Goal: Information Seeking & Learning: Compare options

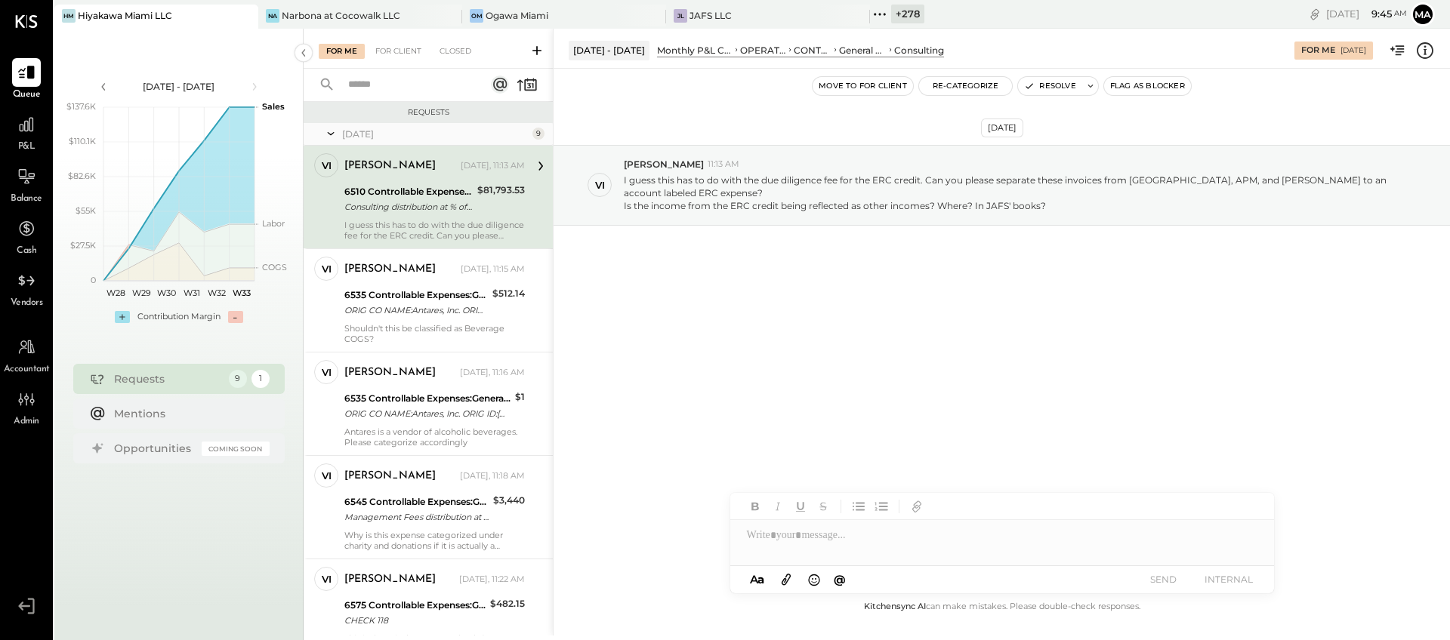
click at [876, 13] on icon at bounding box center [880, 15] width 20 height 20
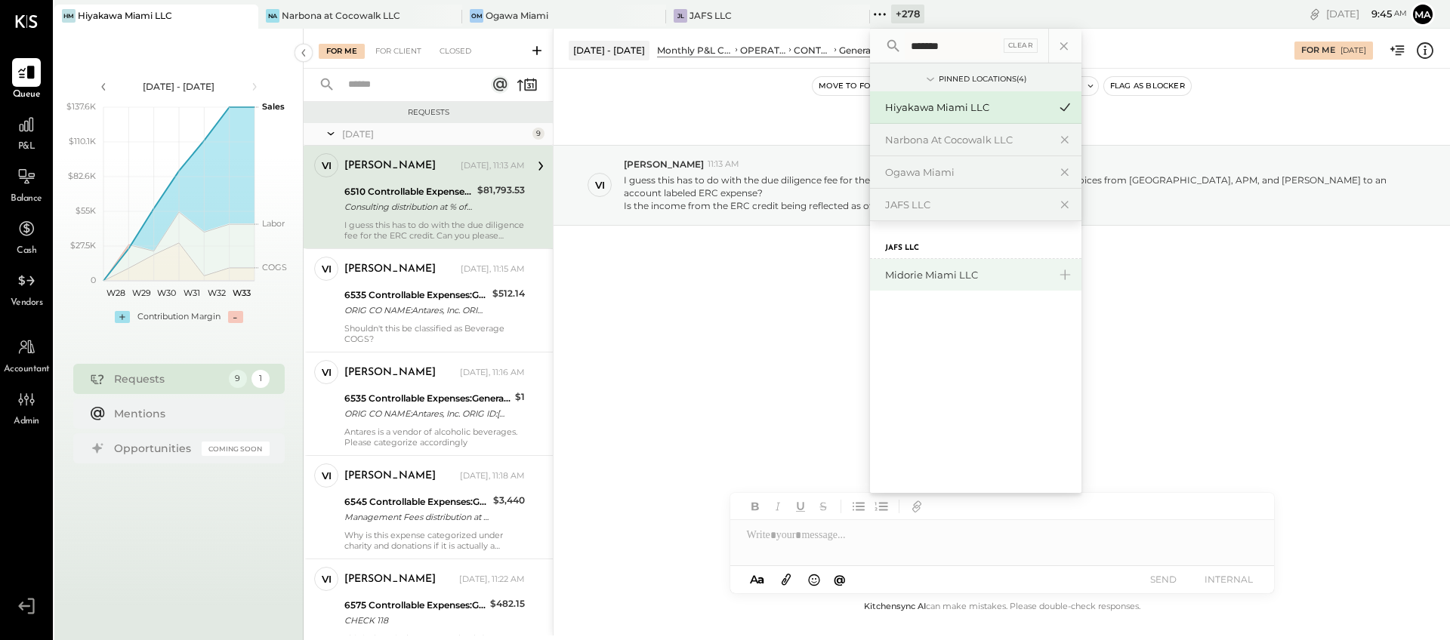
type input "*******"
click at [922, 279] on div "Midorie Miami LLC" at bounding box center [966, 275] width 163 height 14
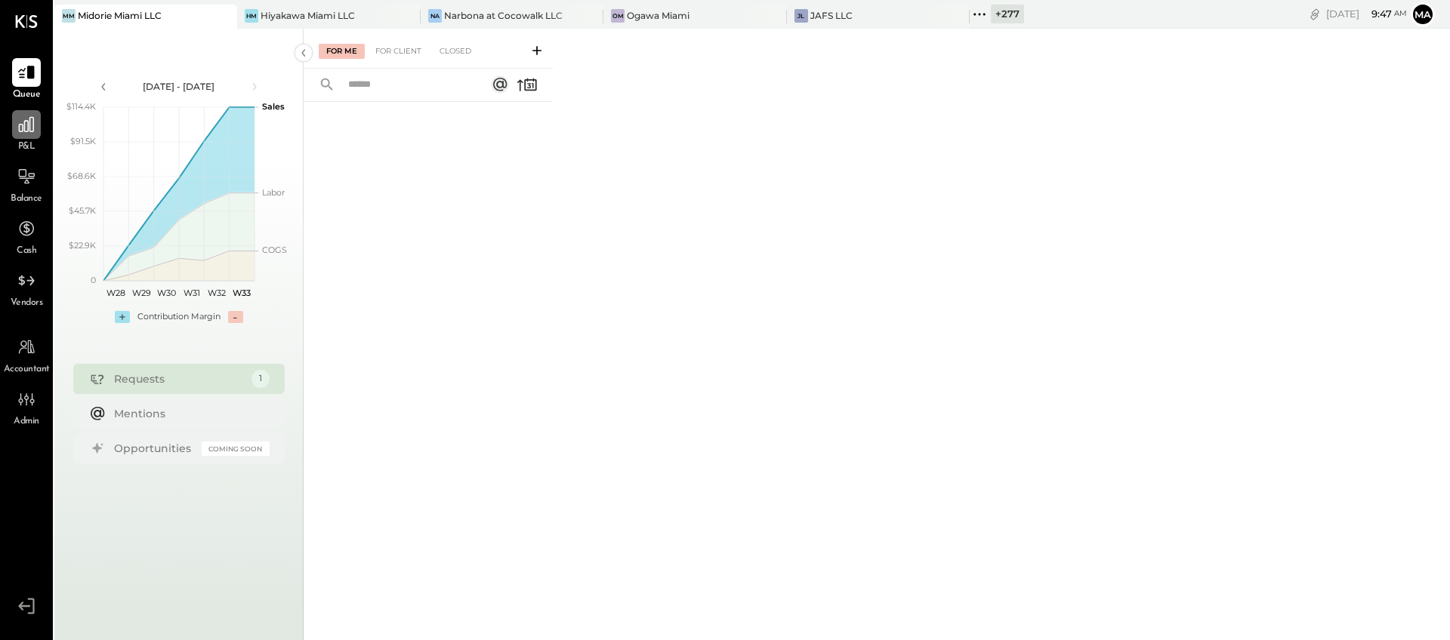
click at [14, 136] on div at bounding box center [26, 124] width 29 height 29
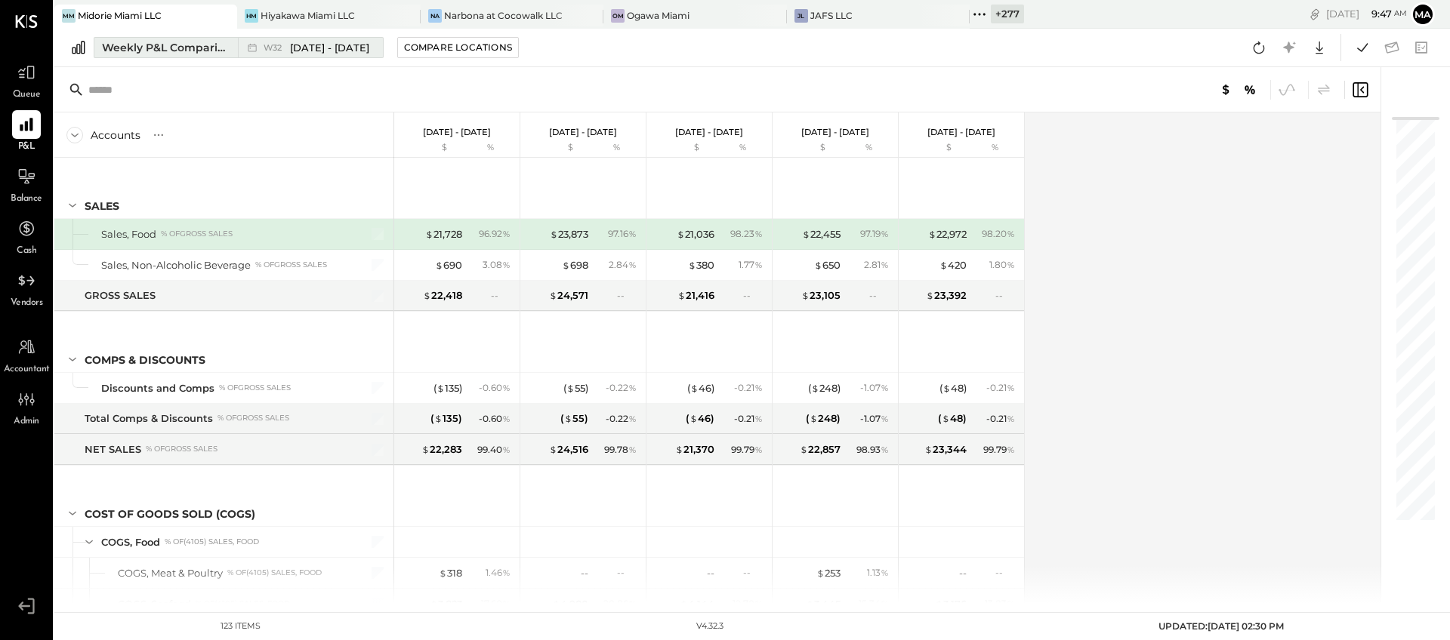
click at [196, 43] on div "Weekly P&L Comparison" at bounding box center [165, 47] width 127 height 15
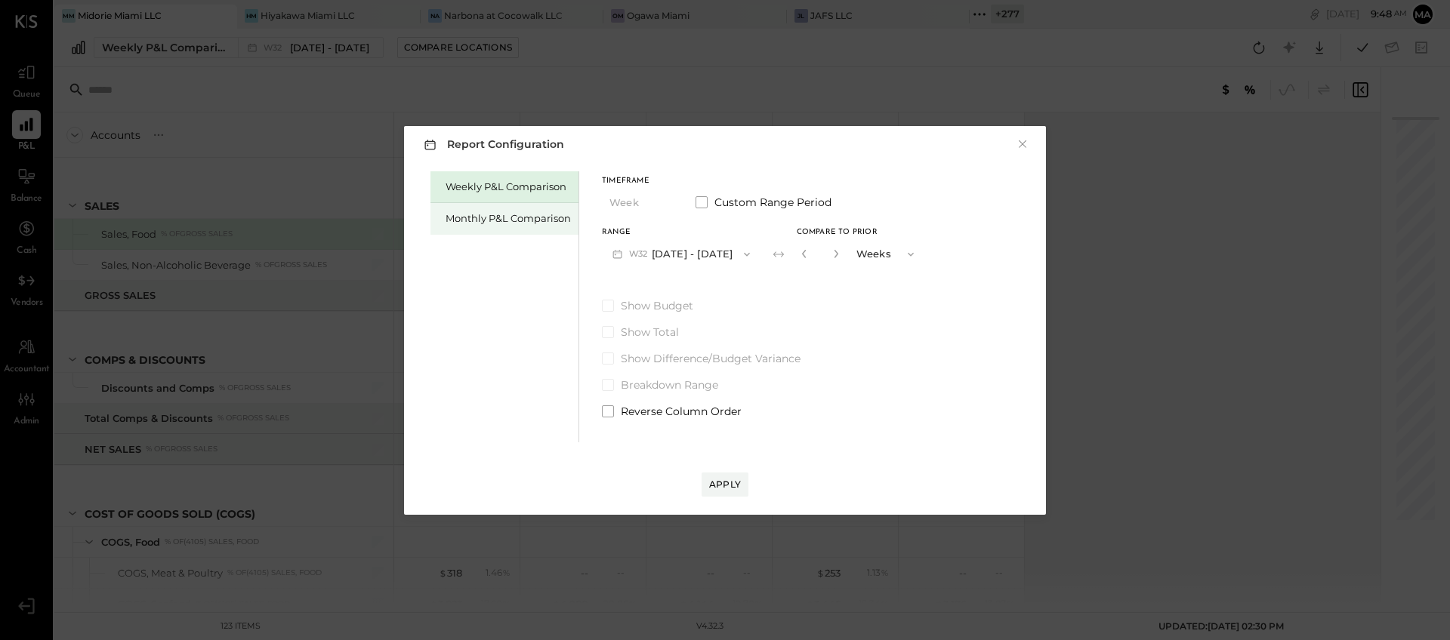
click at [485, 217] on div "Monthly P&L Comparison" at bounding box center [507, 218] width 125 height 14
click at [684, 254] on button "M08 Aug 1 - 31, 2025" at bounding box center [681, 254] width 159 height 28
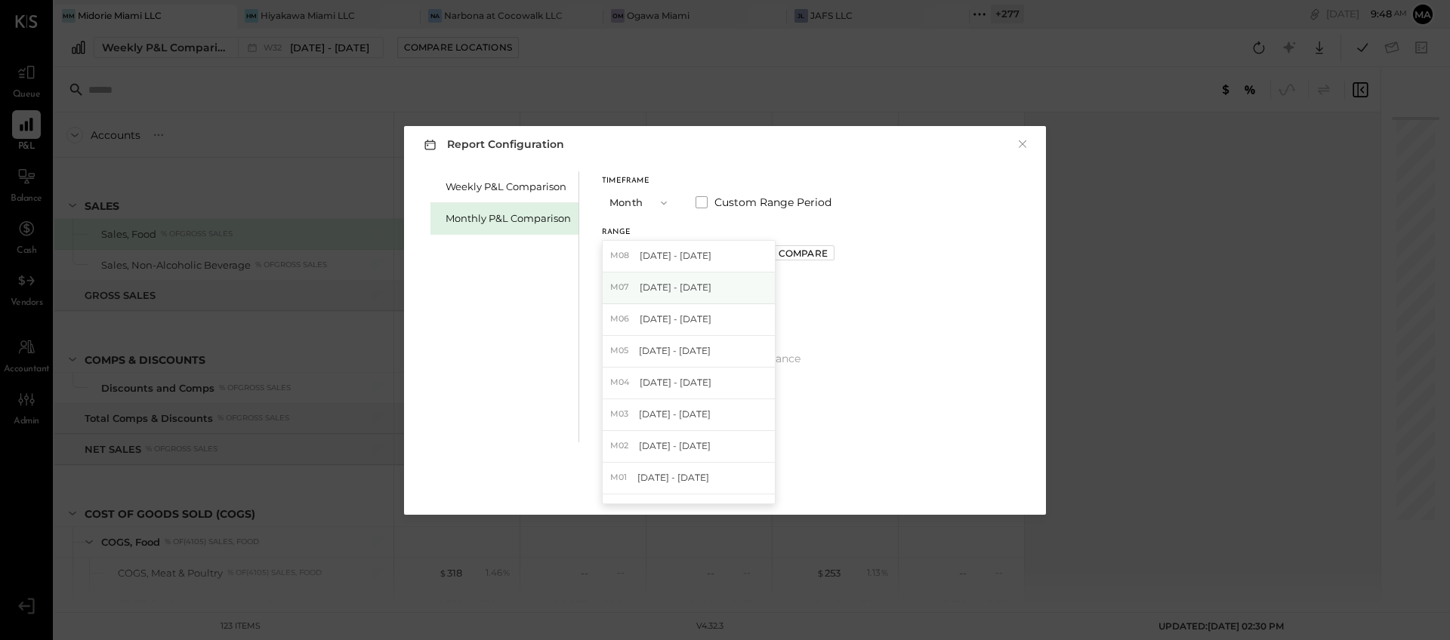
click at [683, 292] on span "[DATE] - [DATE]" at bounding box center [676, 287] width 72 height 13
click at [798, 254] on div "Compare" at bounding box center [802, 253] width 49 height 13
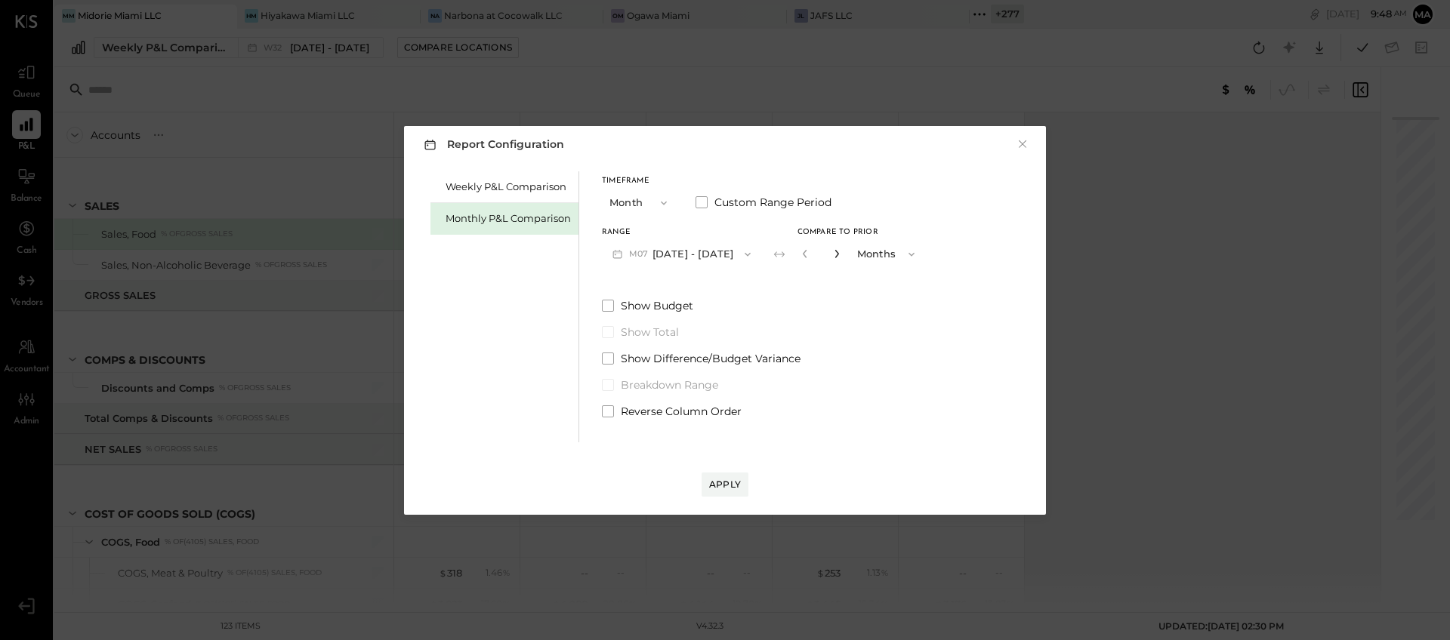
click at [832, 256] on icon "button" at bounding box center [836, 253] width 9 height 9
type input "*"
click at [715, 486] on div "Apply" at bounding box center [725, 484] width 32 height 13
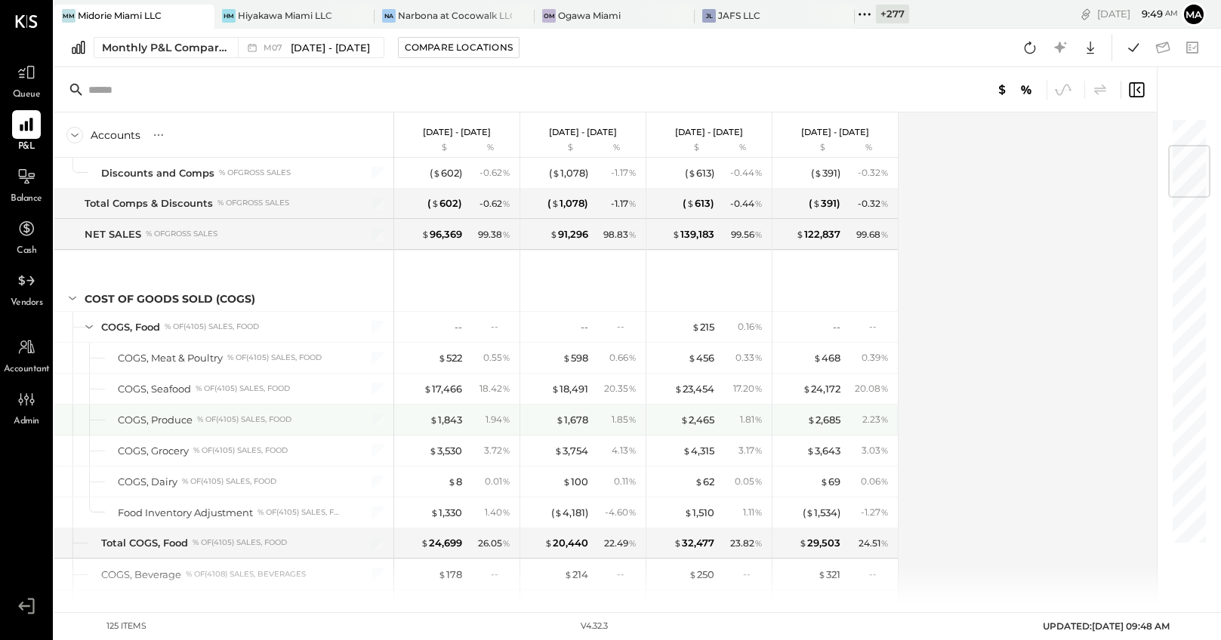
scroll to position [278, 0]
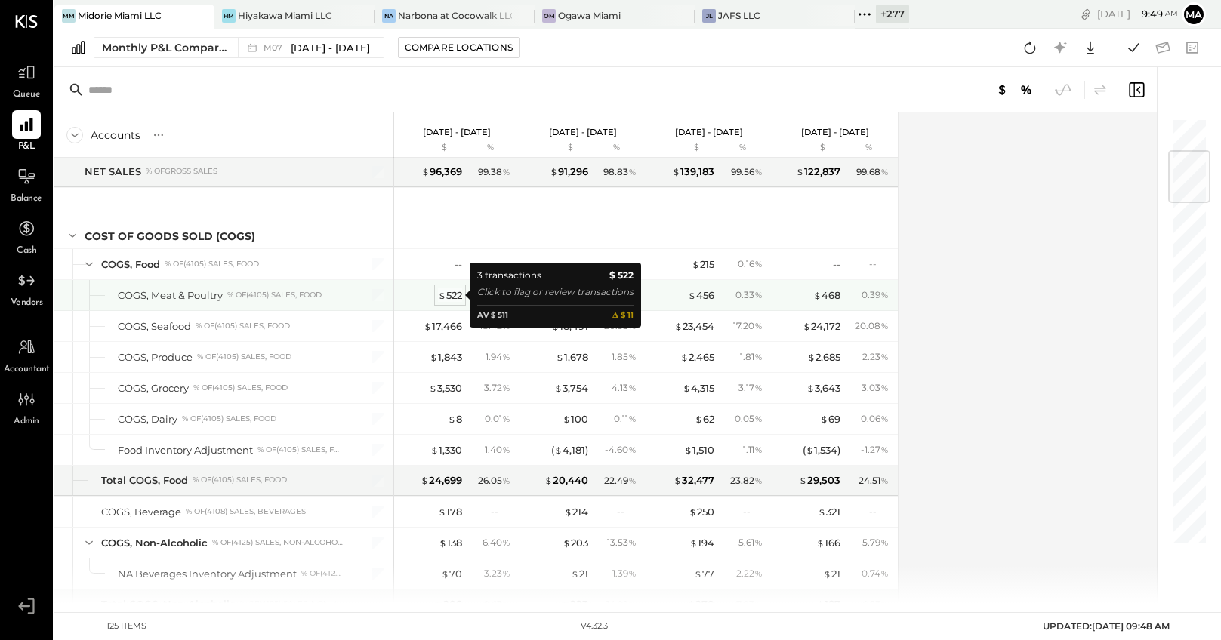
click at [445, 293] on div "$ 522" at bounding box center [450, 295] width 24 height 14
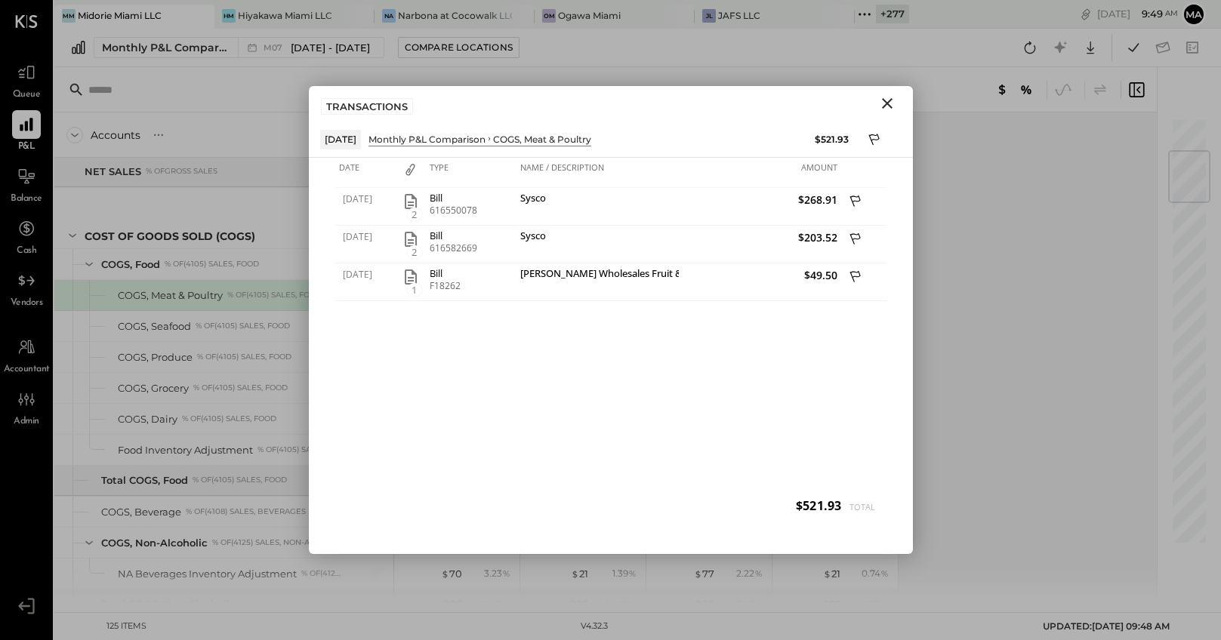
click at [887, 104] on icon "Close" at bounding box center [887, 103] width 11 height 11
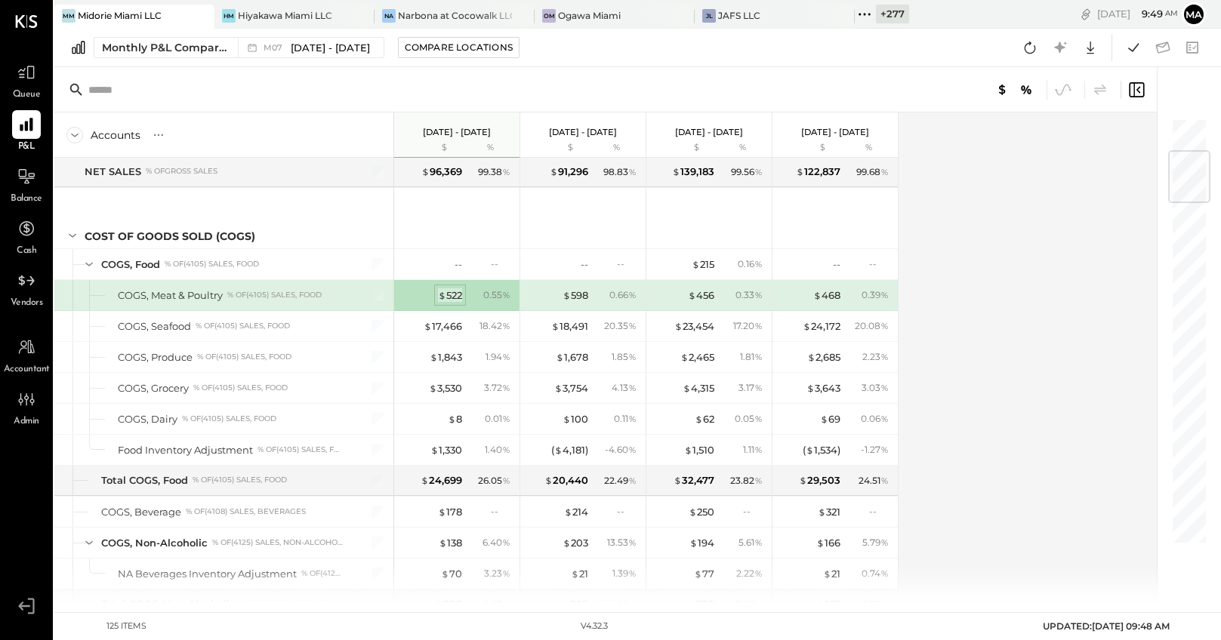
click at [450, 295] on div "$ 522" at bounding box center [450, 295] width 24 height 14
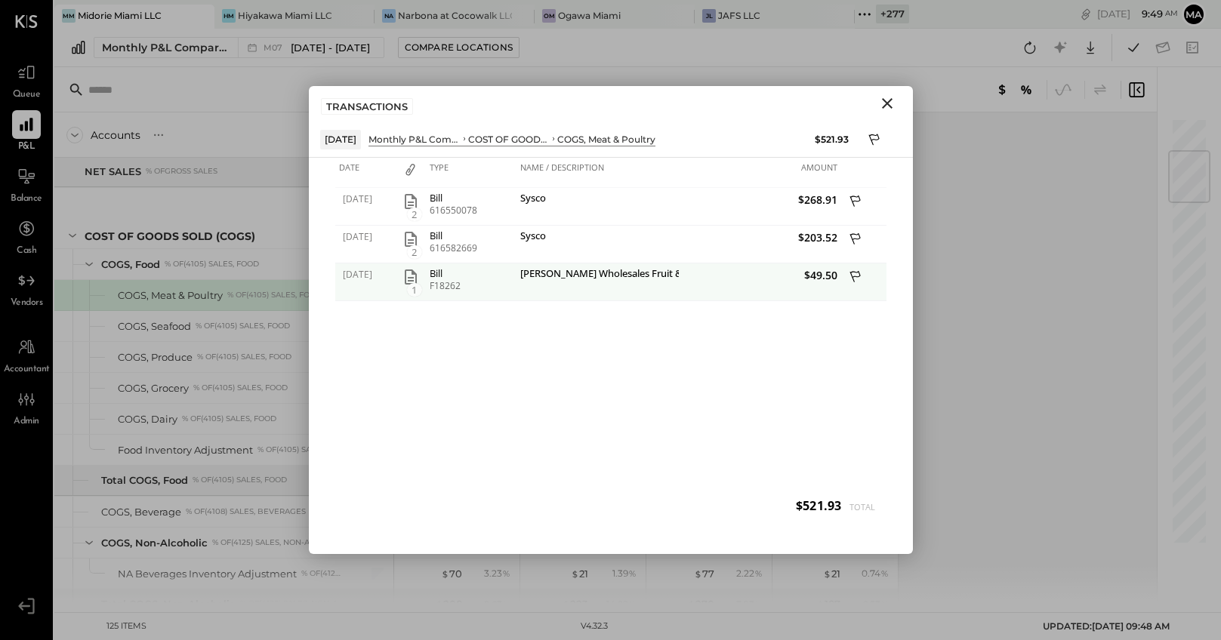
click at [408, 280] on icon "button" at bounding box center [411, 277] width 12 height 15
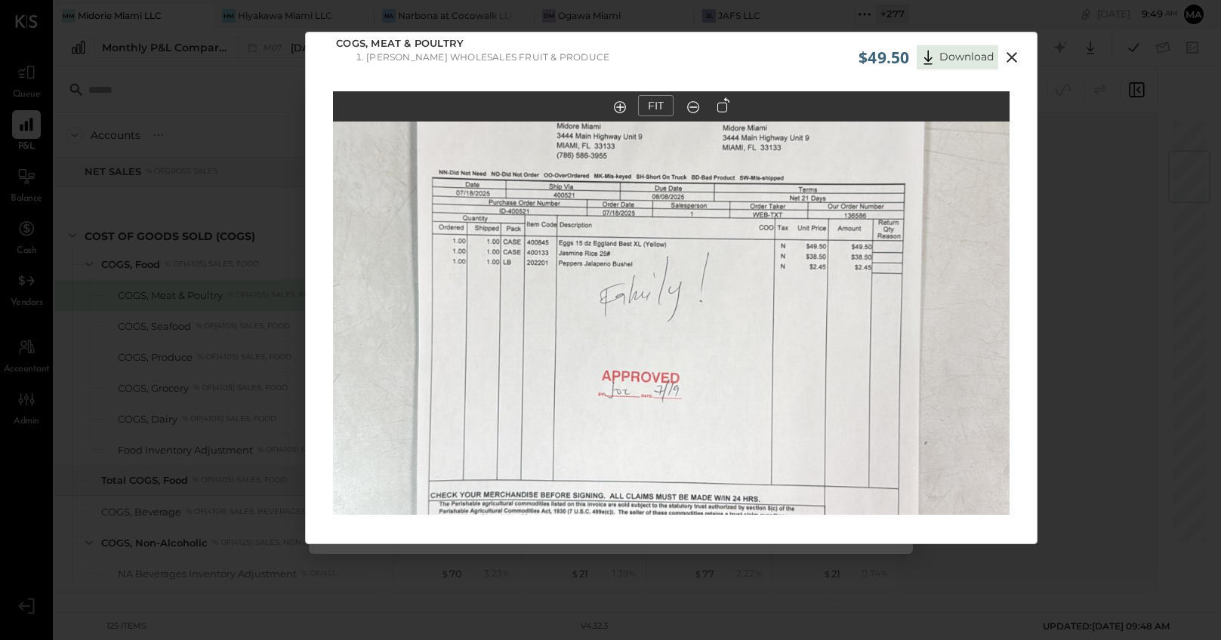
scroll to position [7, 0]
click at [1010, 60] on icon at bounding box center [1012, 57] width 18 height 18
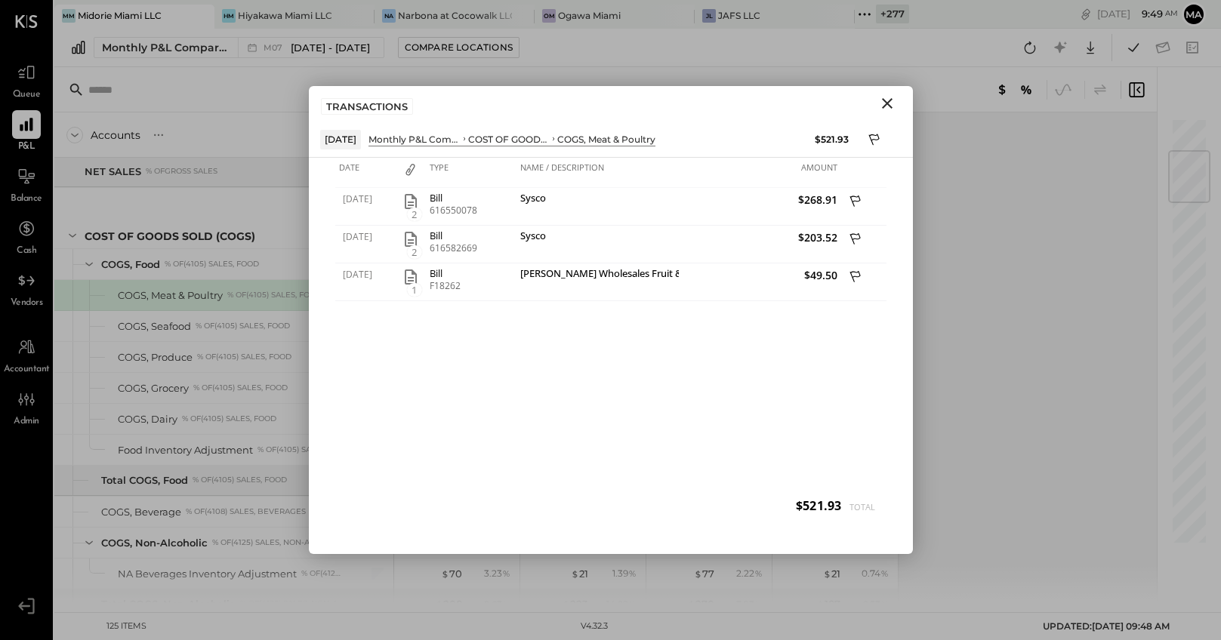
click at [886, 105] on icon "Close" at bounding box center [887, 103] width 18 height 18
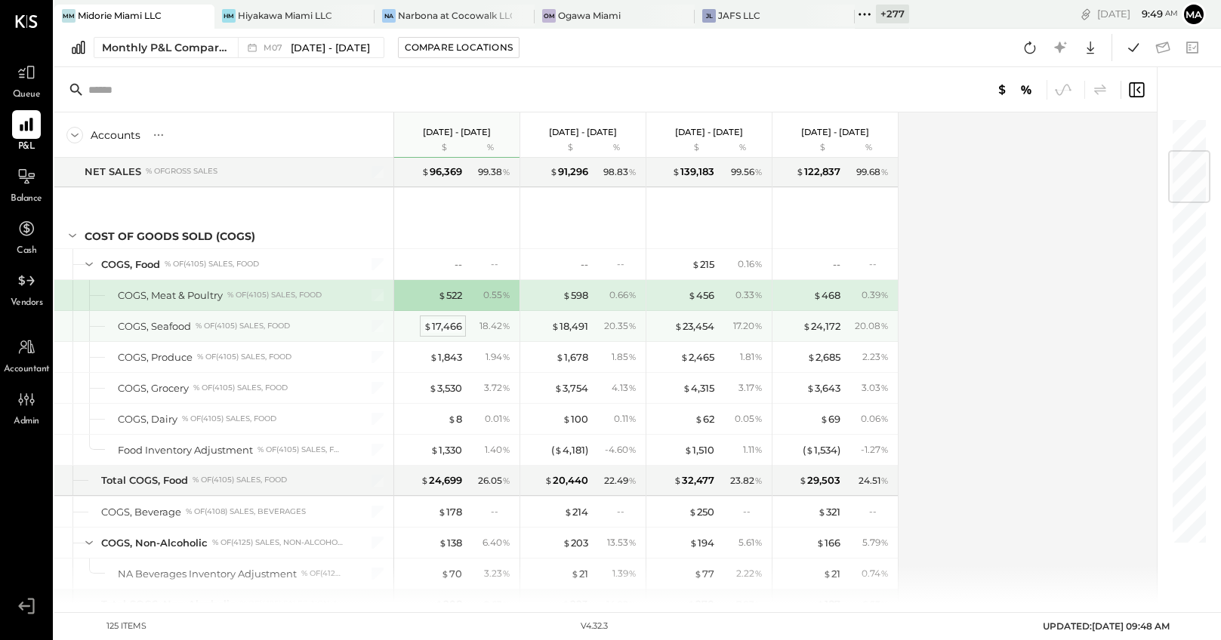
click at [441, 325] on div "$ 17,466" at bounding box center [443, 326] width 39 height 14
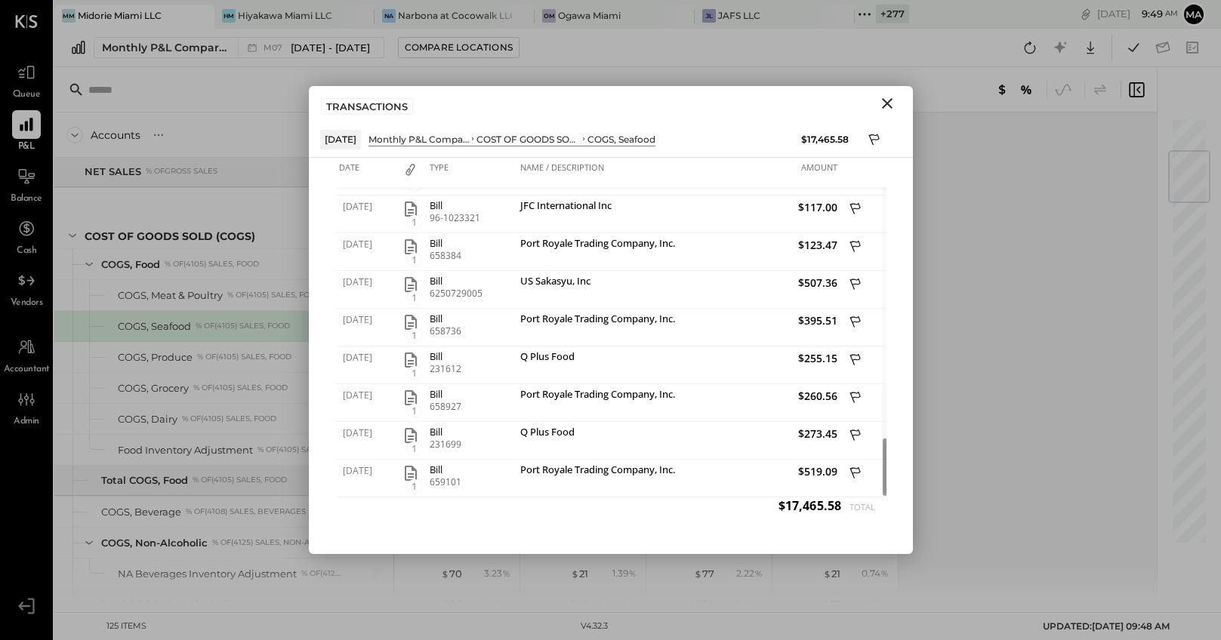
drag, startPoint x: 886, startPoint y: 99, endPoint x: 834, endPoint y: 131, distance: 61.6
click at [886, 99] on icon "Close" at bounding box center [887, 103] width 18 height 18
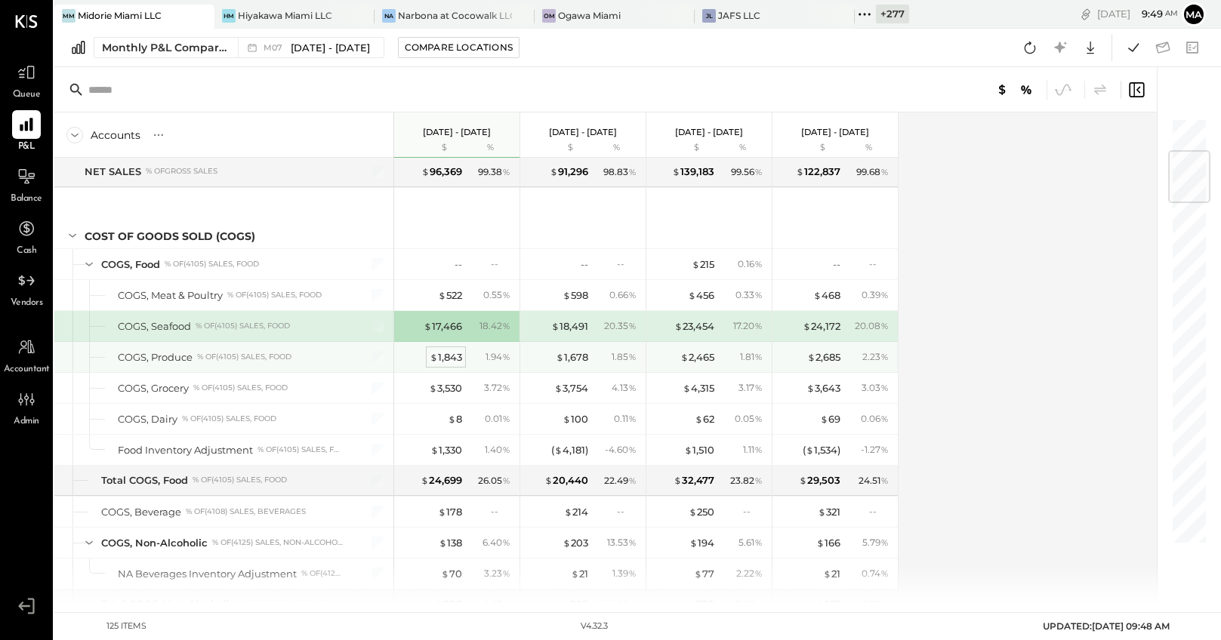
click at [451, 356] on div "$ 1,843" at bounding box center [446, 357] width 32 height 14
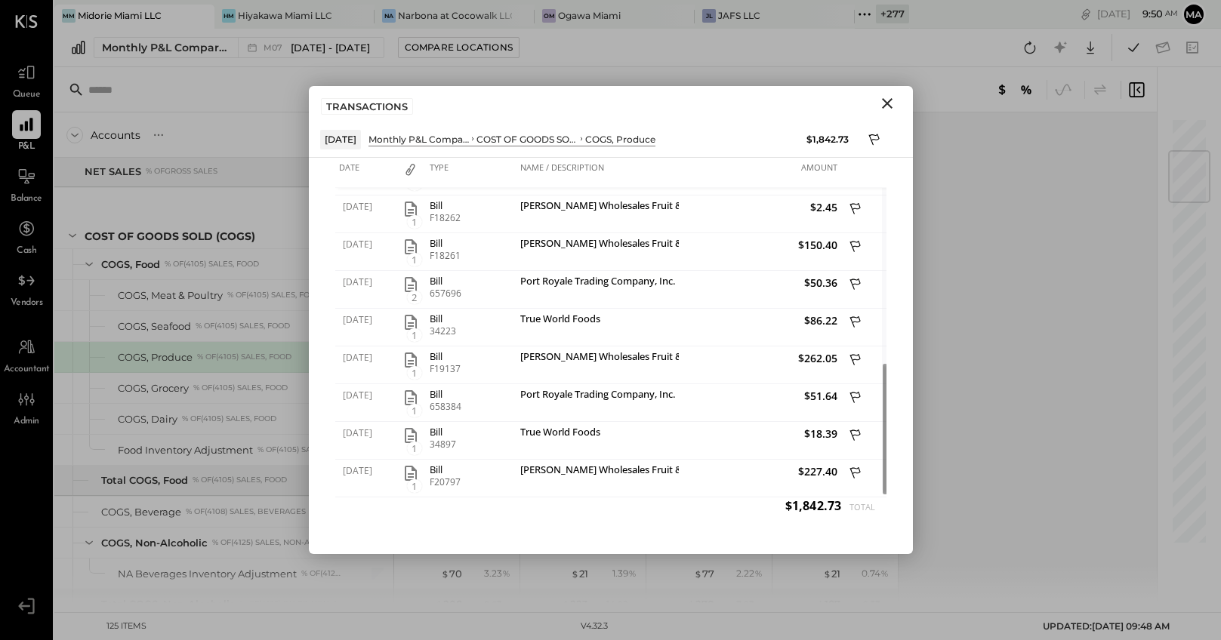
click at [887, 99] on icon "Close" at bounding box center [887, 103] width 18 height 18
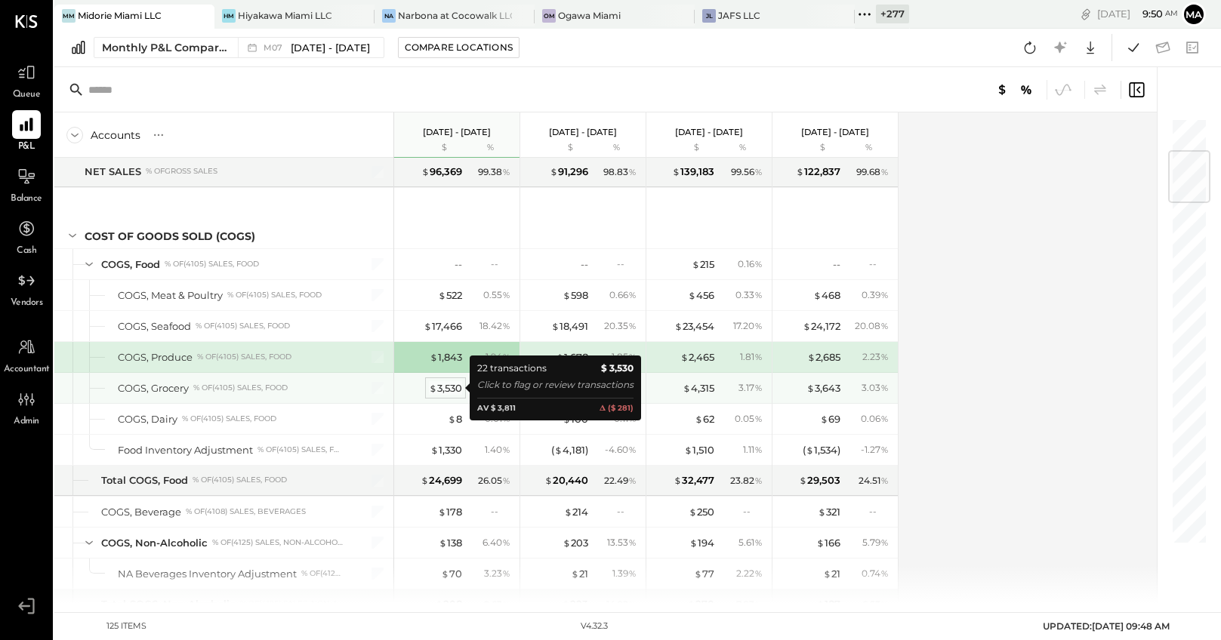
click at [445, 388] on div "$ 3,530" at bounding box center [445, 388] width 33 height 14
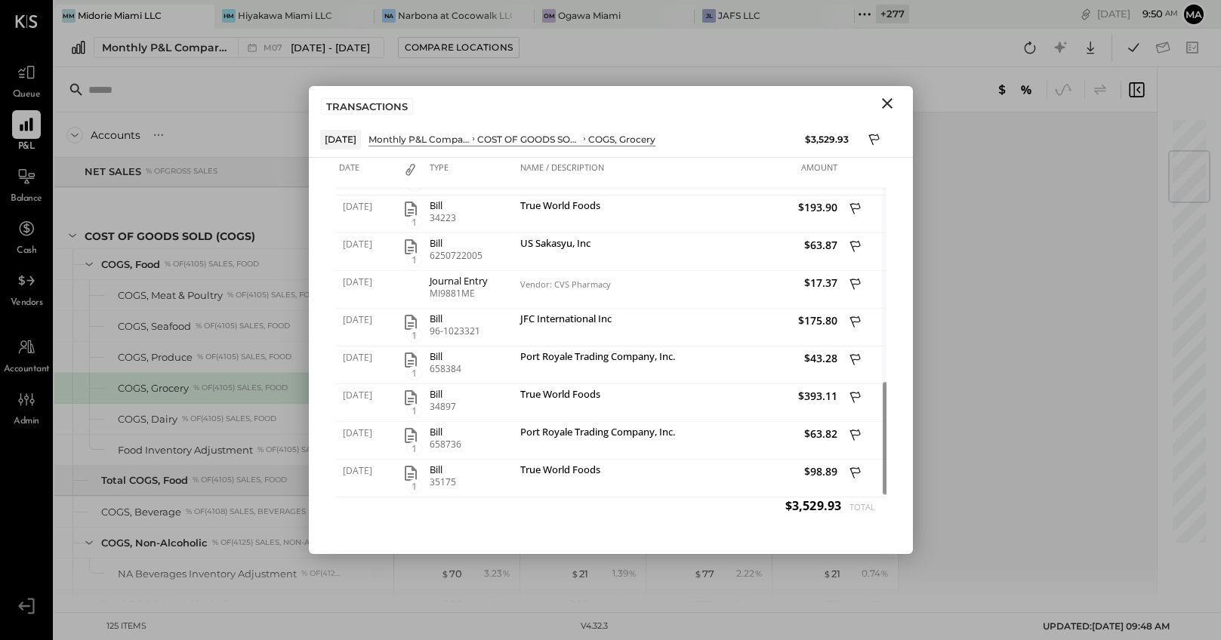
drag, startPoint x: 889, startPoint y: 103, endPoint x: 765, endPoint y: 168, distance: 139.8
click at [889, 103] on icon "Close" at bounding box center [887, 103] width 18 height 18
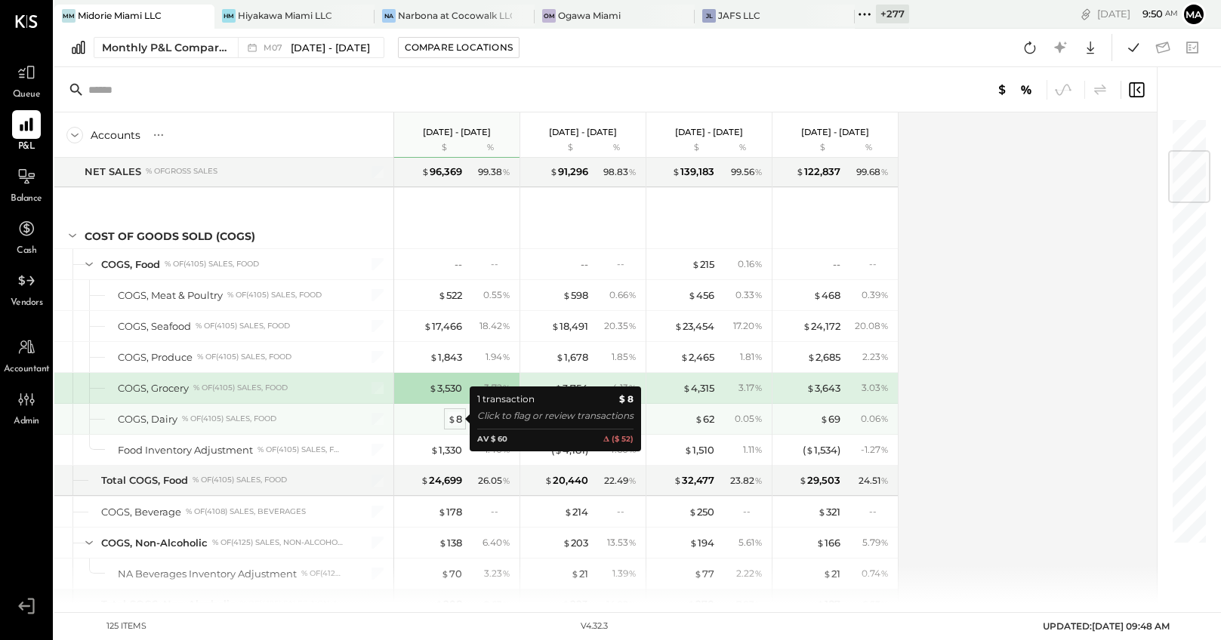
click at [456, 418] on div "$ 8" at bounding box center [455, 419] width 14 height 14
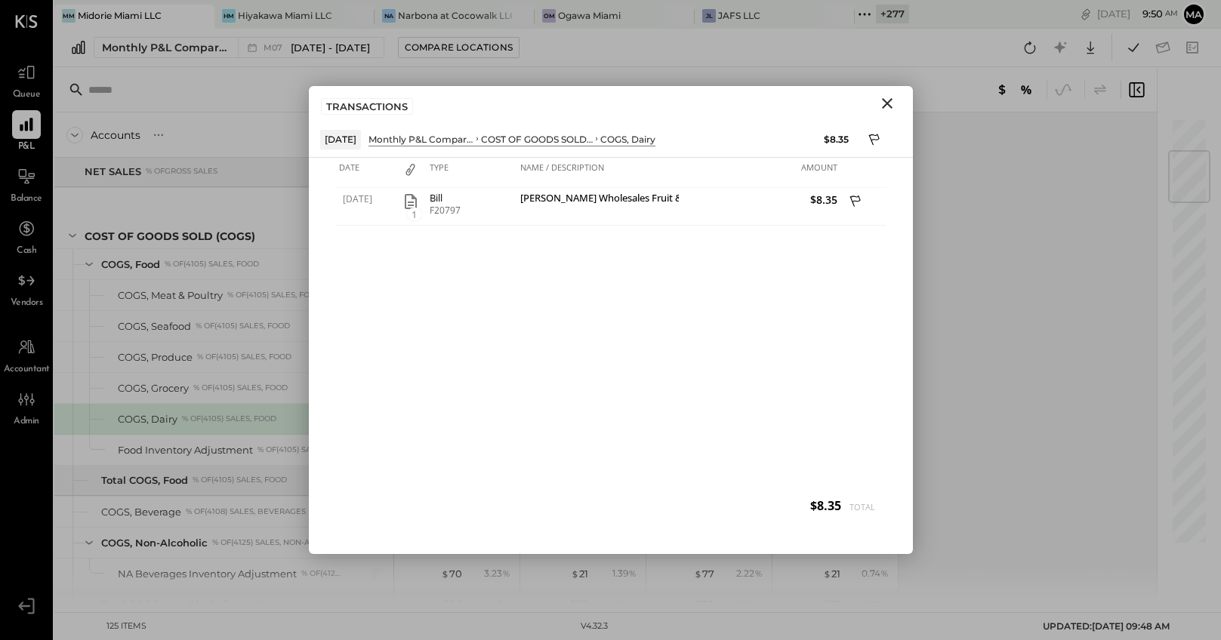
drag, startPoint x: 885, startPoint y: 102, endPoint x: 825, endPoint y: 147, distance: 74.9
click at [885, 102] on icon "Close" at bounding box center [887, 103] width 11 height 11
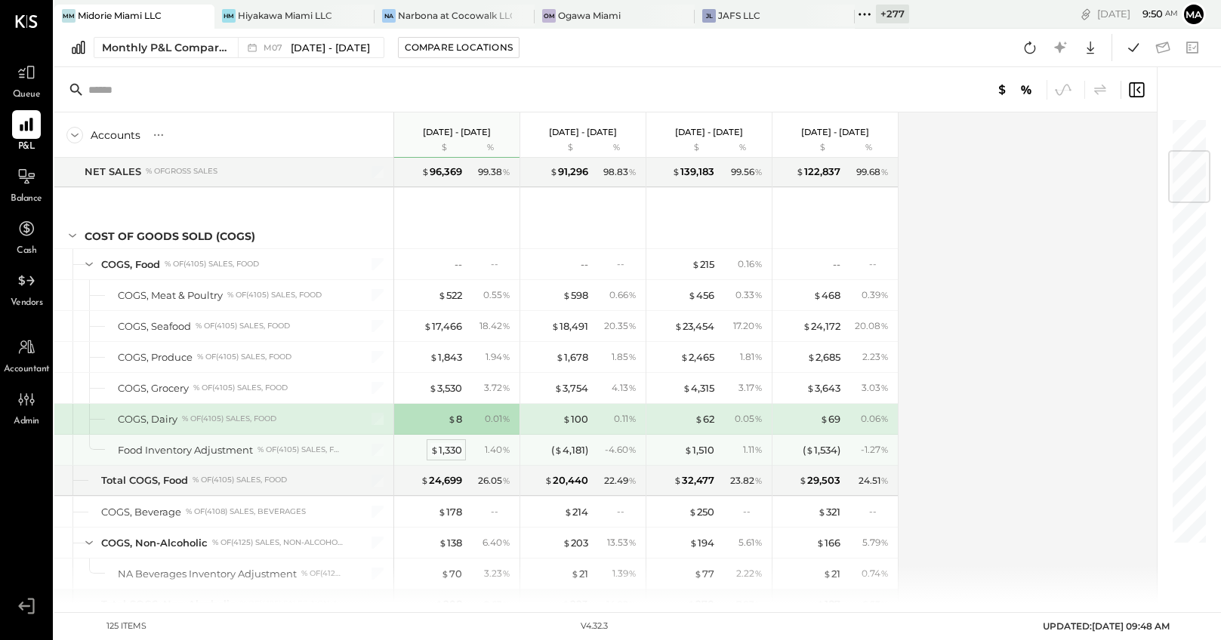
click at [446, 450] on div "$ 1,330" at bounding box center [446, 450] width 32 height 14
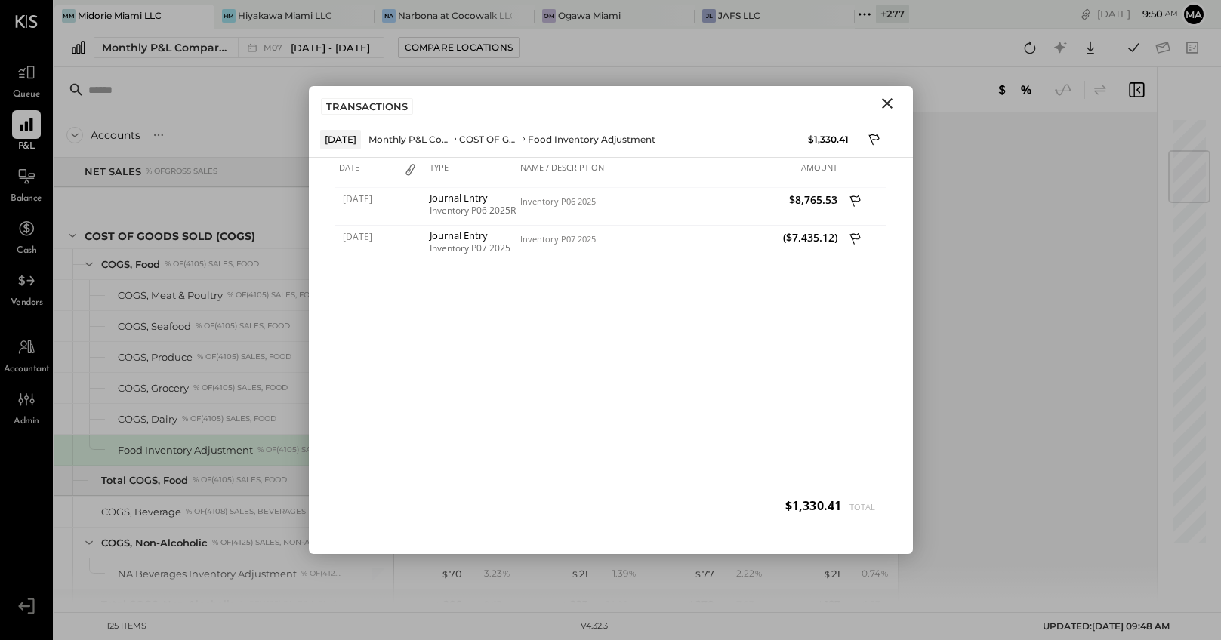
click at [890, 106] on icon "Close" at bounding box center [887, 103] width 11 height 11
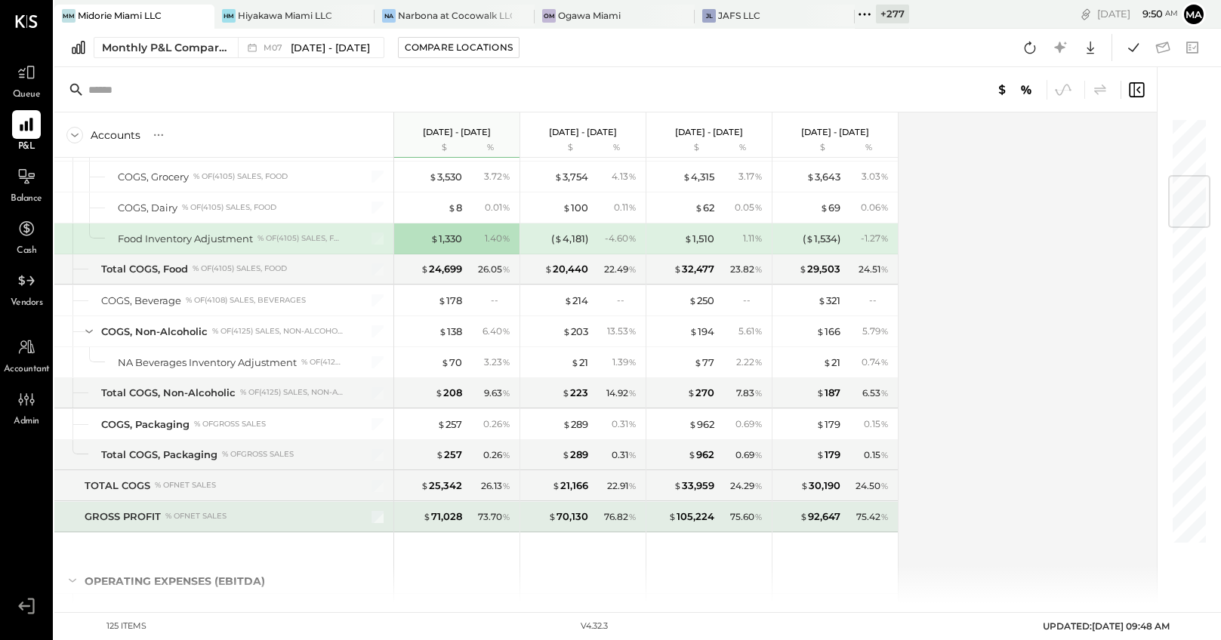
scroll to position [483, 0]
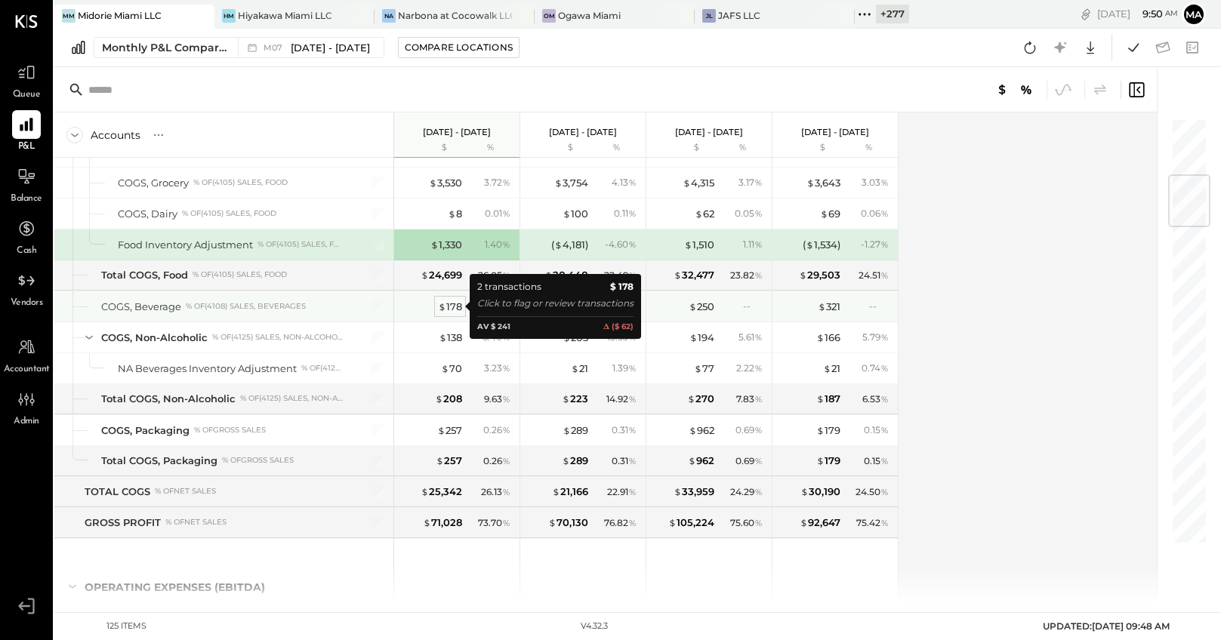
click at [452, 304] on div "$ 178" at bounding box center [450, 307] width 24 height 14
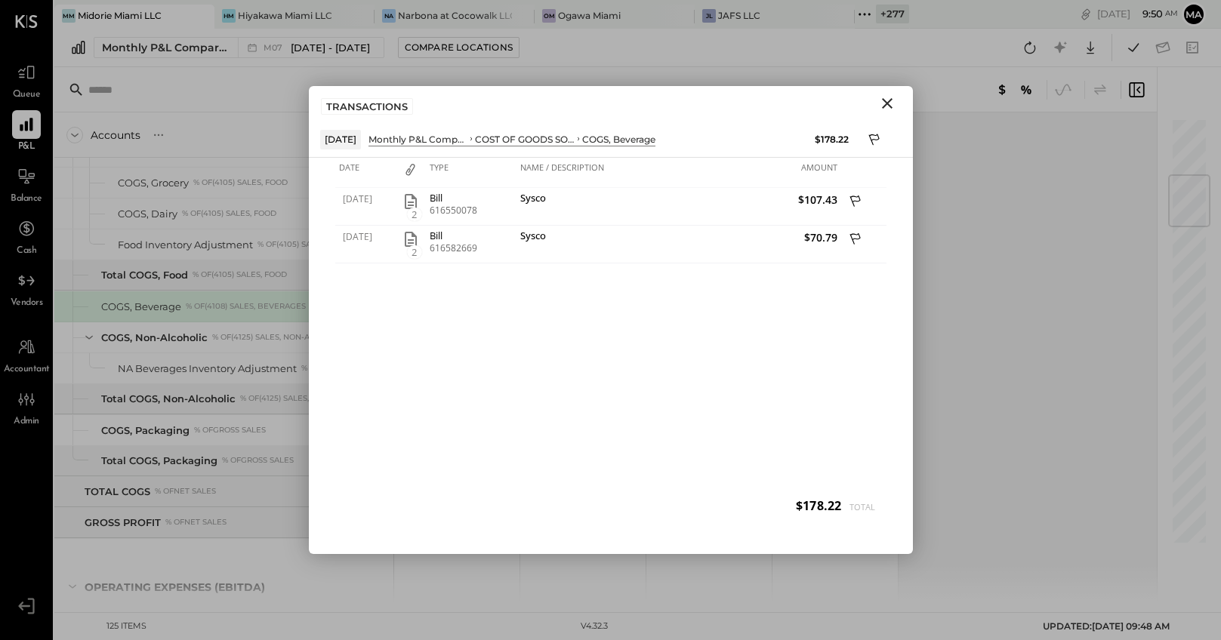
click at [890, 102] on icon "Close" at bounding box center [887, 103] width 18 height 18
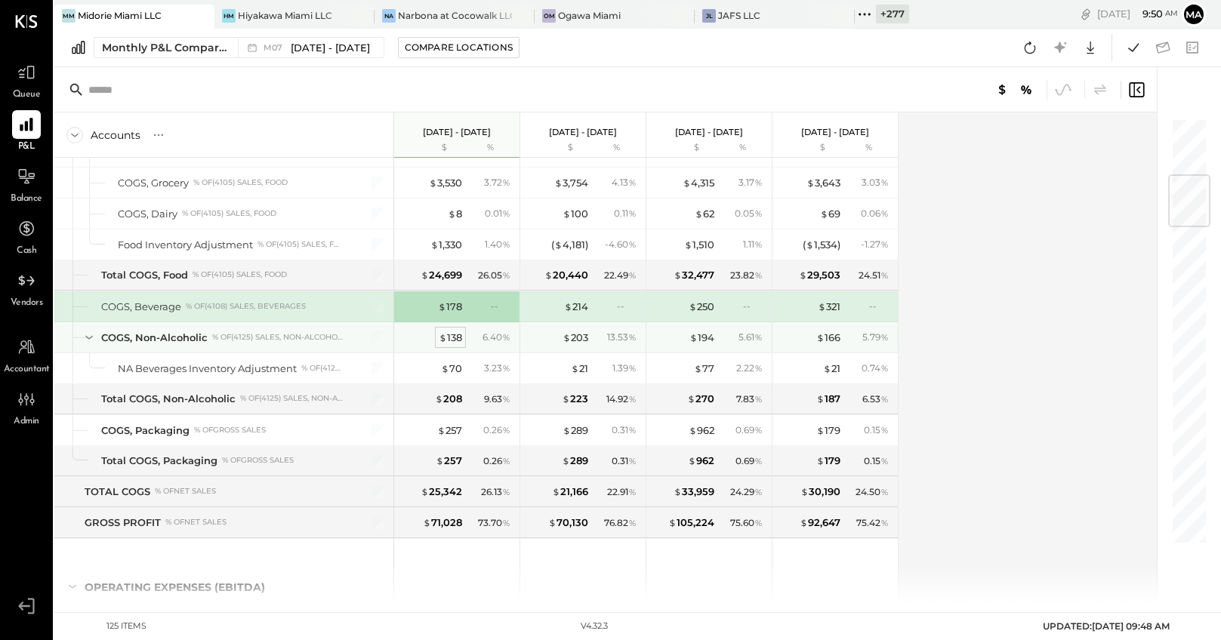
click at [455, 335] on div "$ 138" at bounding box center [450, 338] width 23 height 14
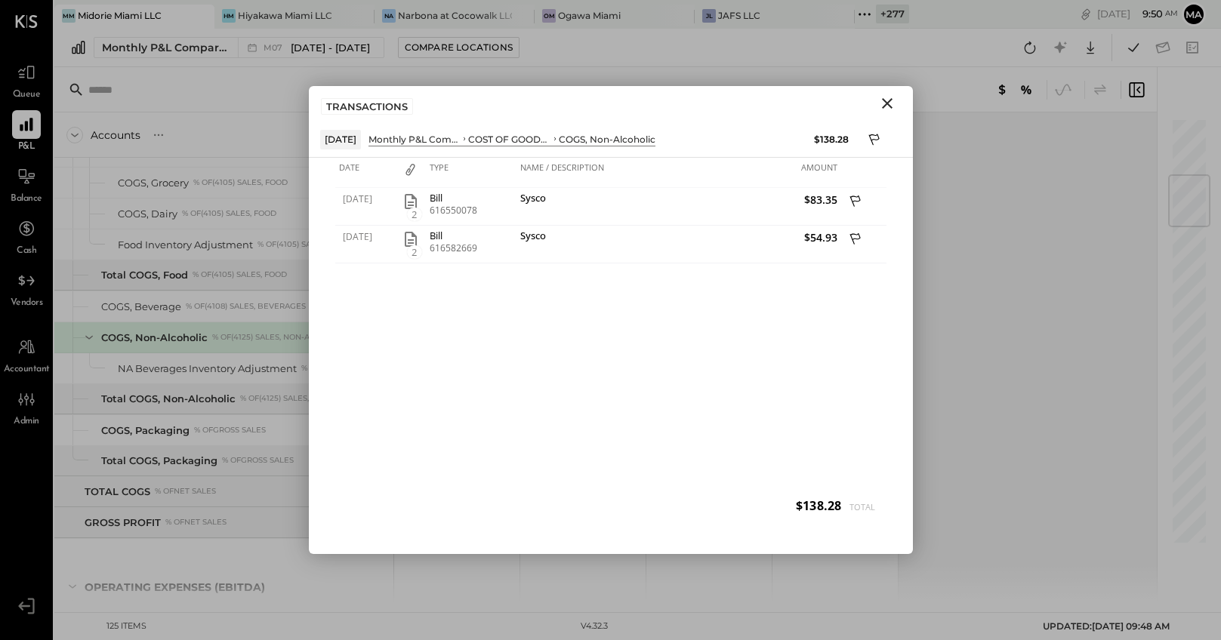
click at [889, 101] on icon "Close" at bounding box center [887, 103] width 18 height 18
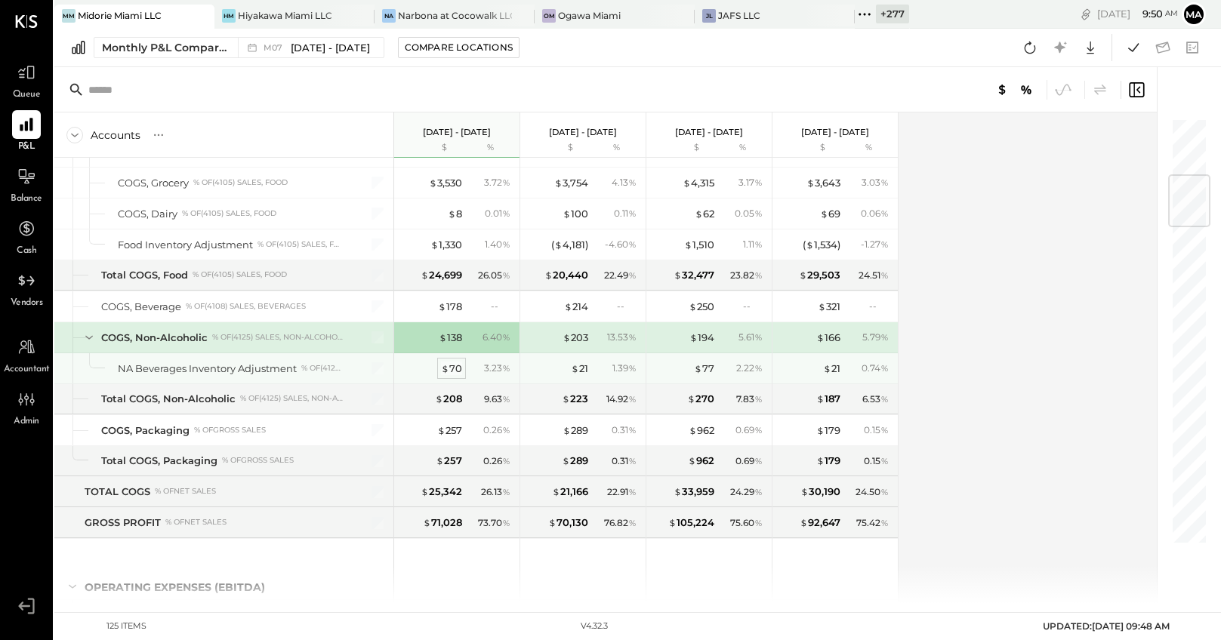
click at [455, 369] on div "$ 70" at bounding box center [451, 369] width 21 height 14
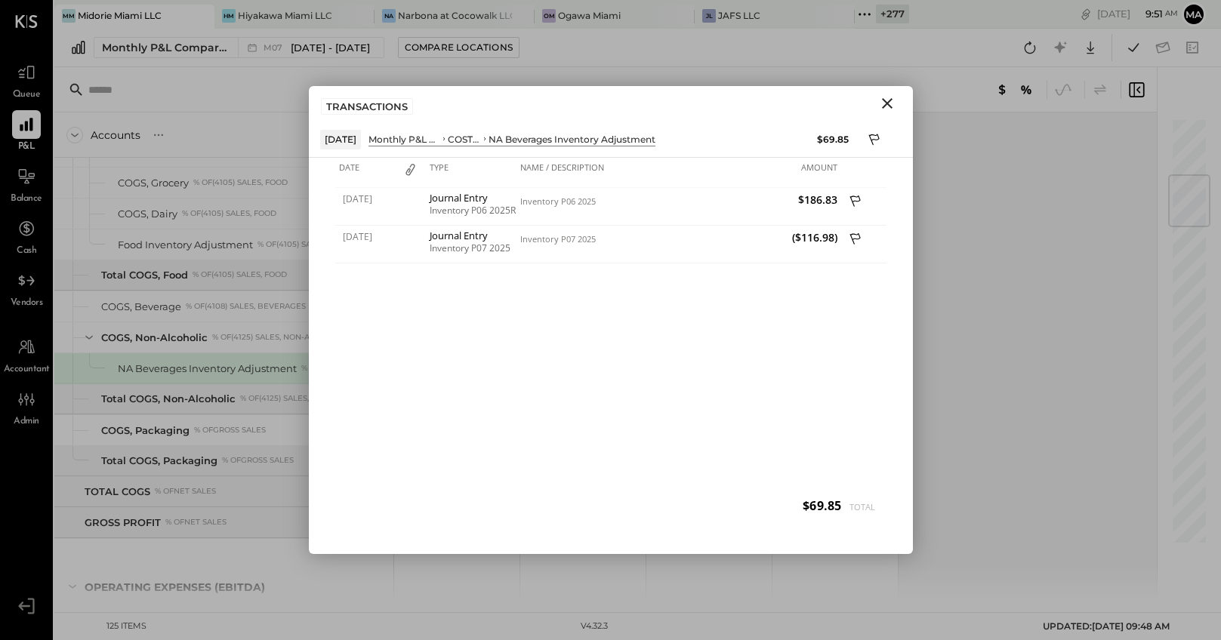
drag, startPoint x: 889, startPoint y: 100, endPoint x: 850, endPoint y: 138, distance: 54.5
click at [889, 100] on icon "Close" at bounding box center [887, 103] width 18 height 18
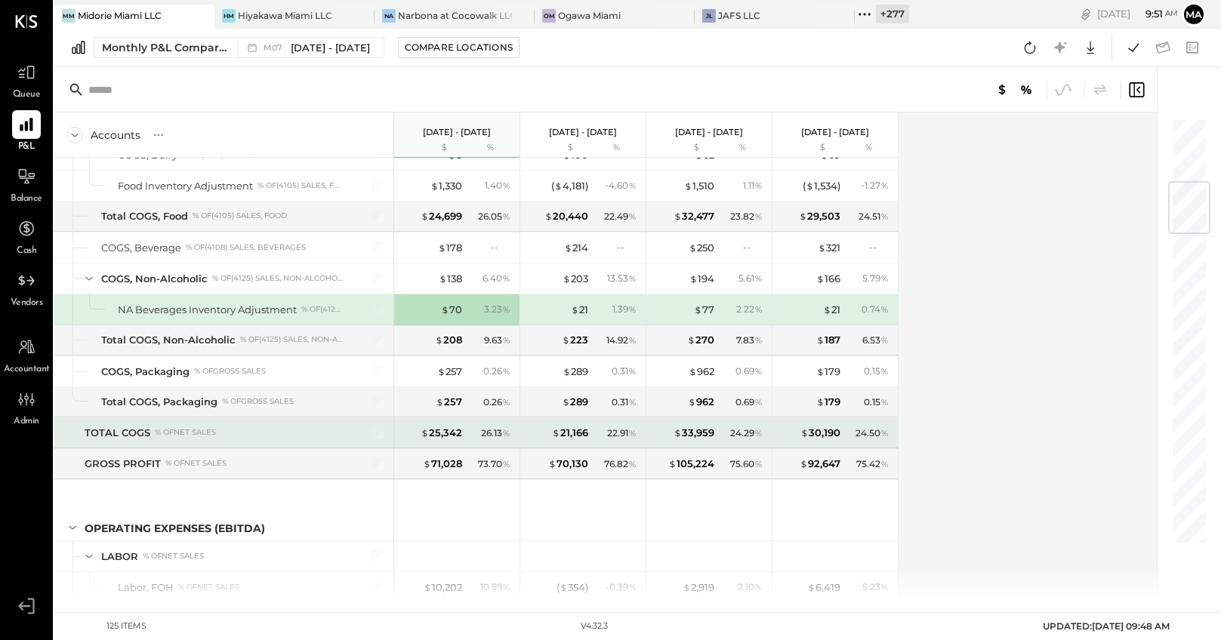
scroll to position [546, 0]
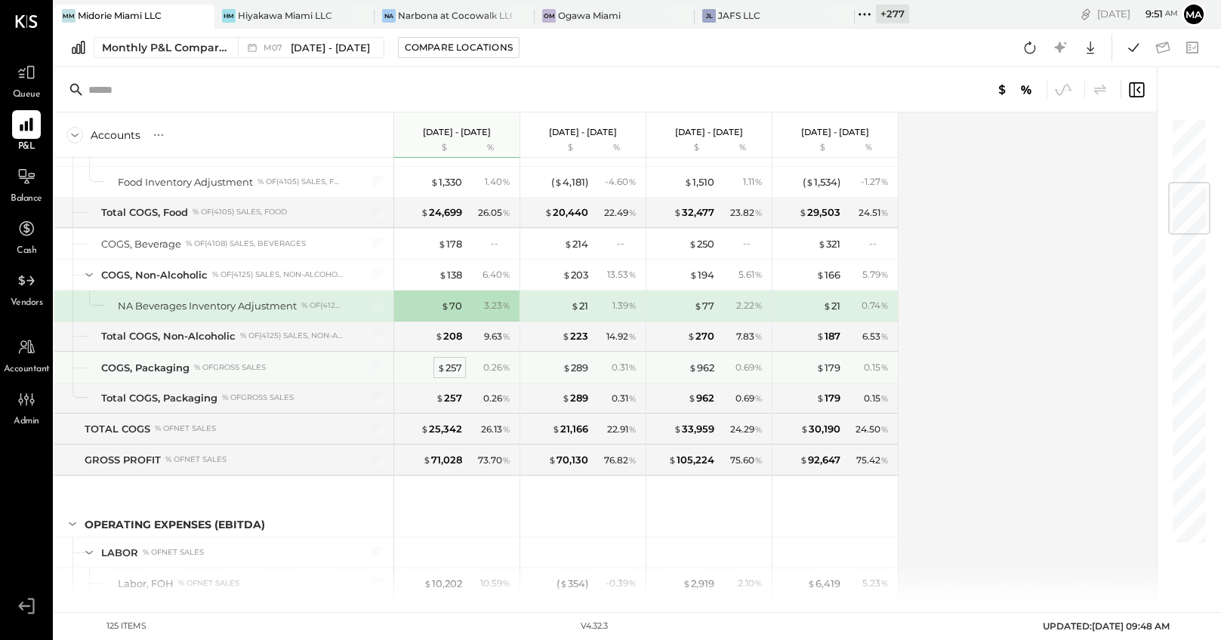
click at [450, 366] on div "$ 257" at bounding box center [449, 368] width 25 height 14
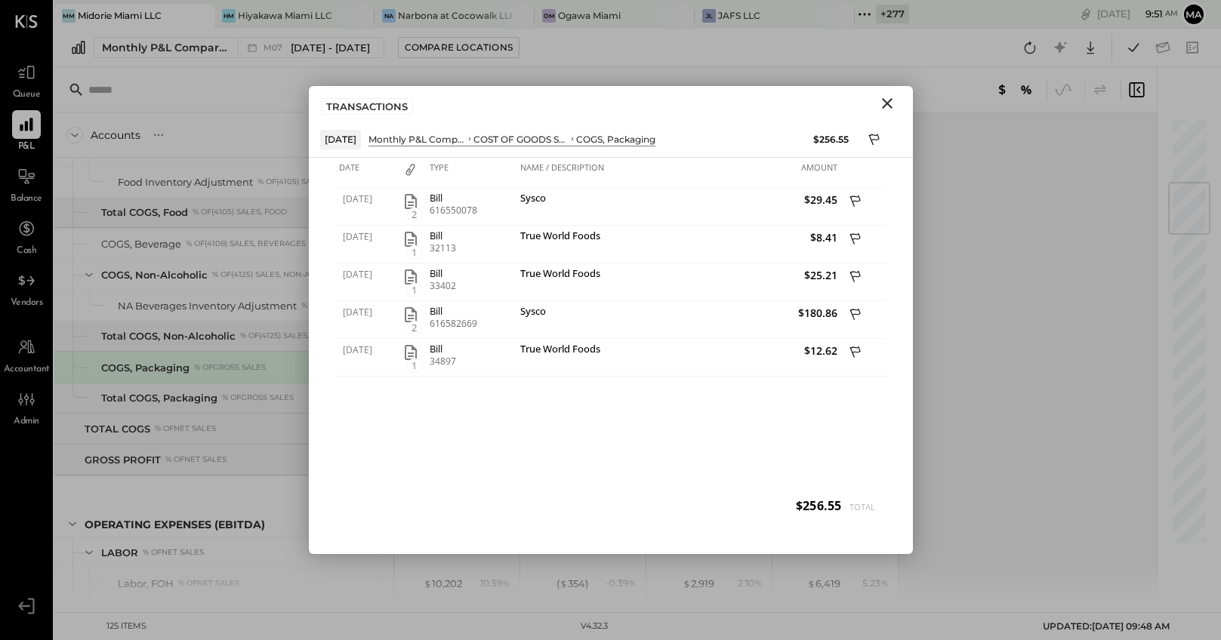
click at [890, 105] on icon "Close" at bounding box center [887, 103] width 18 height 18
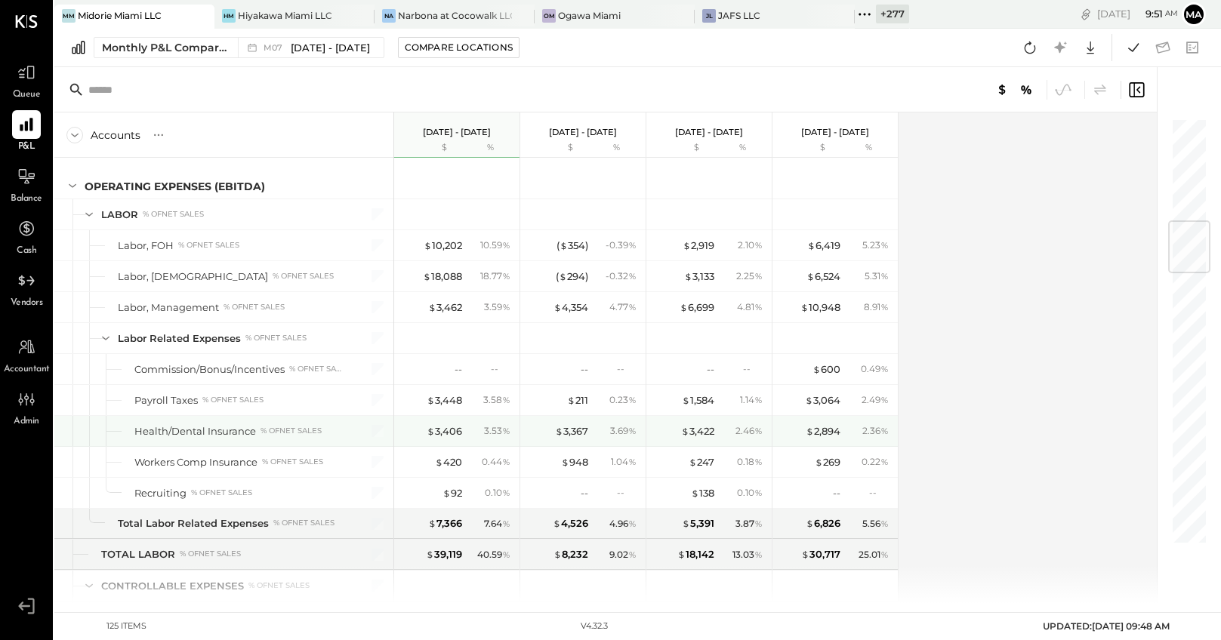
scroll to position [886, 0]
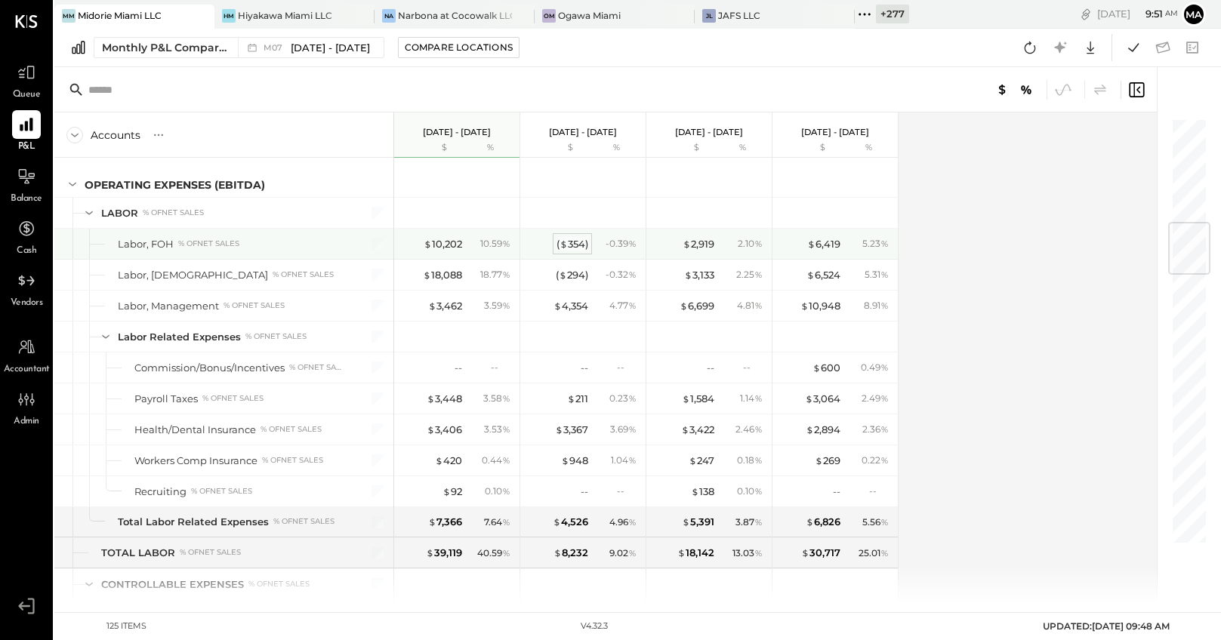
click at [570, 242] on div "( $ 354 )" at bounding box center [572, 244] width 32 height 14
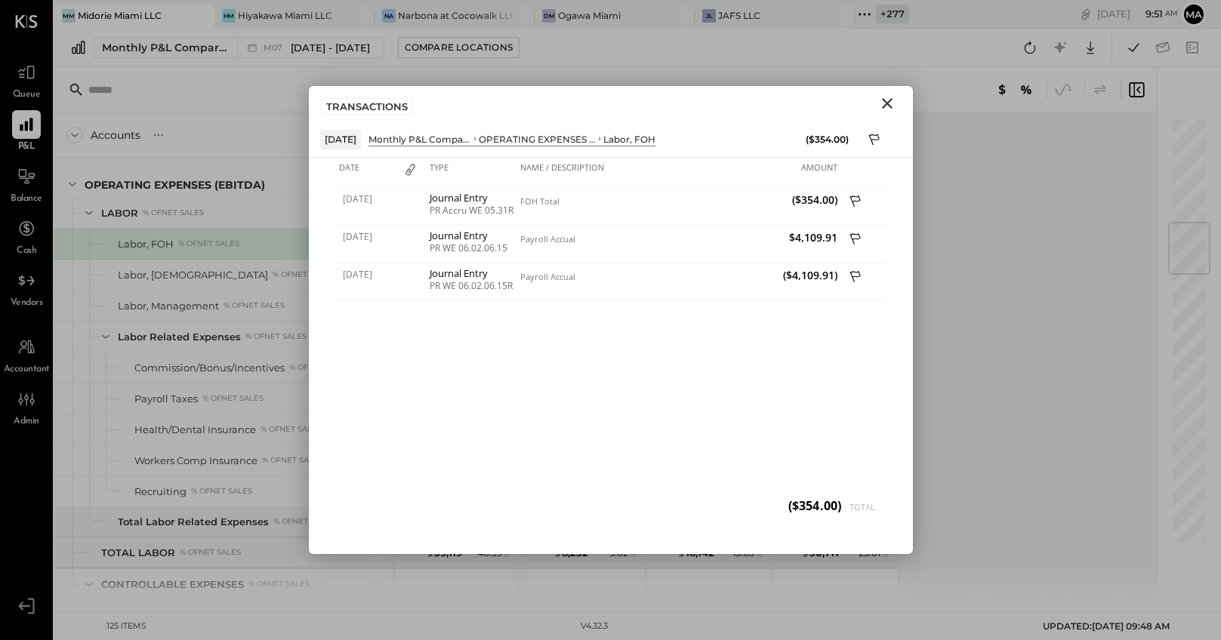
click at [888, 101] on icon "Close" at bounding box center [887, 103] width 11 height 11
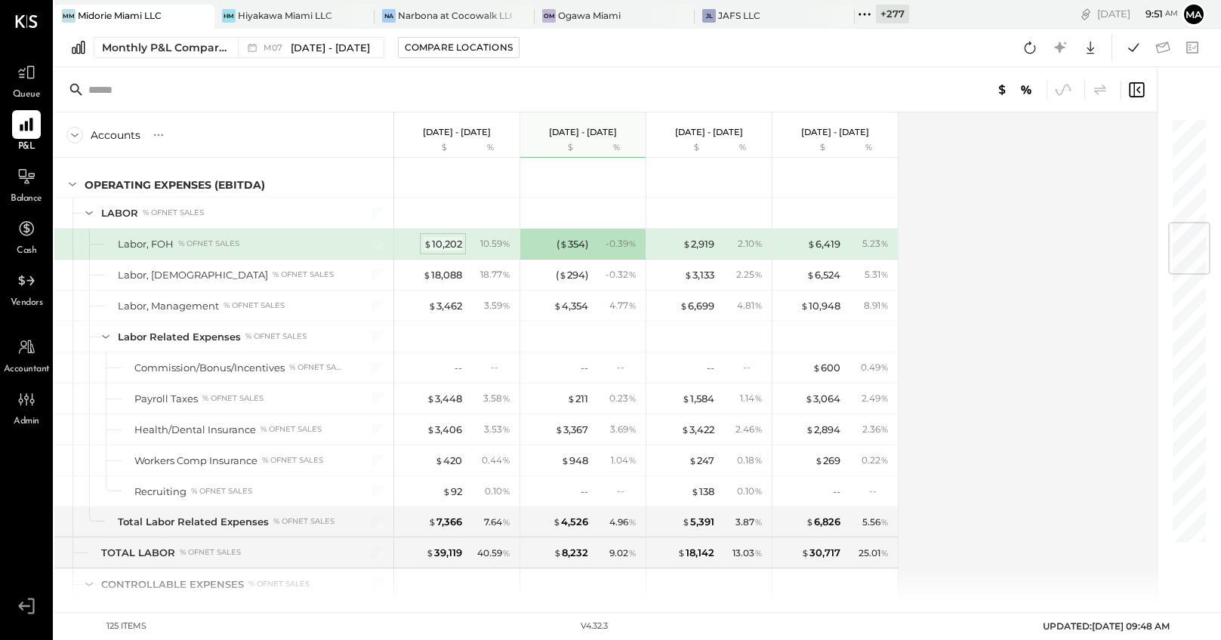
click at [452, 243] on div "$ 10,202" at bounding box center [443, 244] width 39 height 14
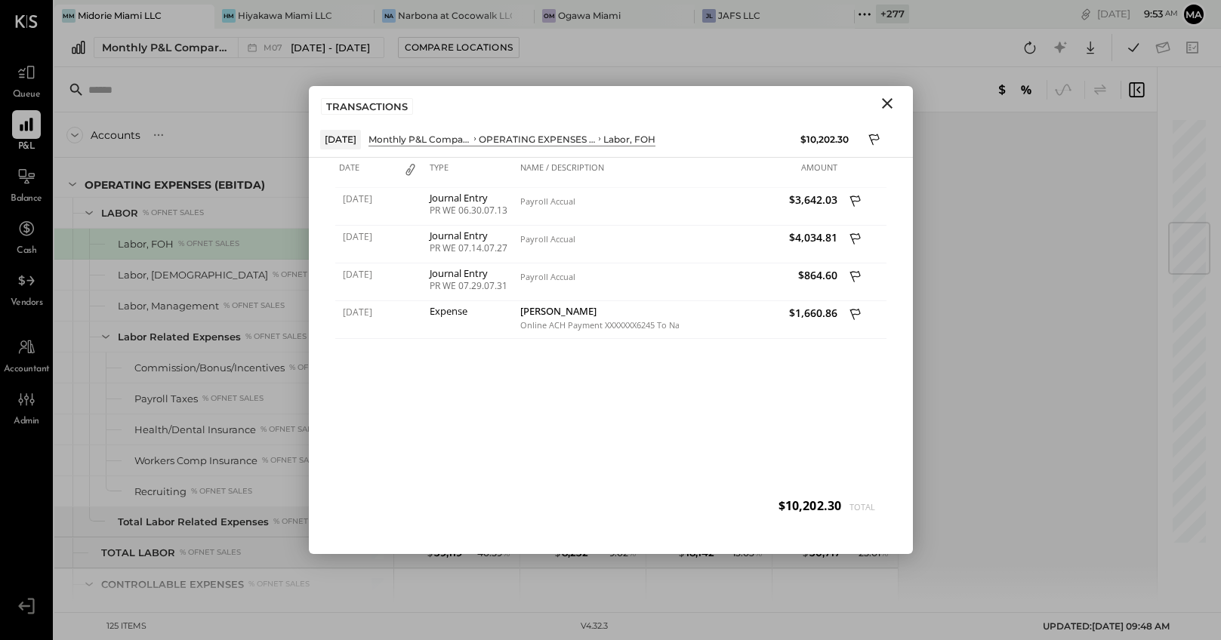
click at [886, 104] on icon "Close" at bounding box center [887, 103] width 11 height 11
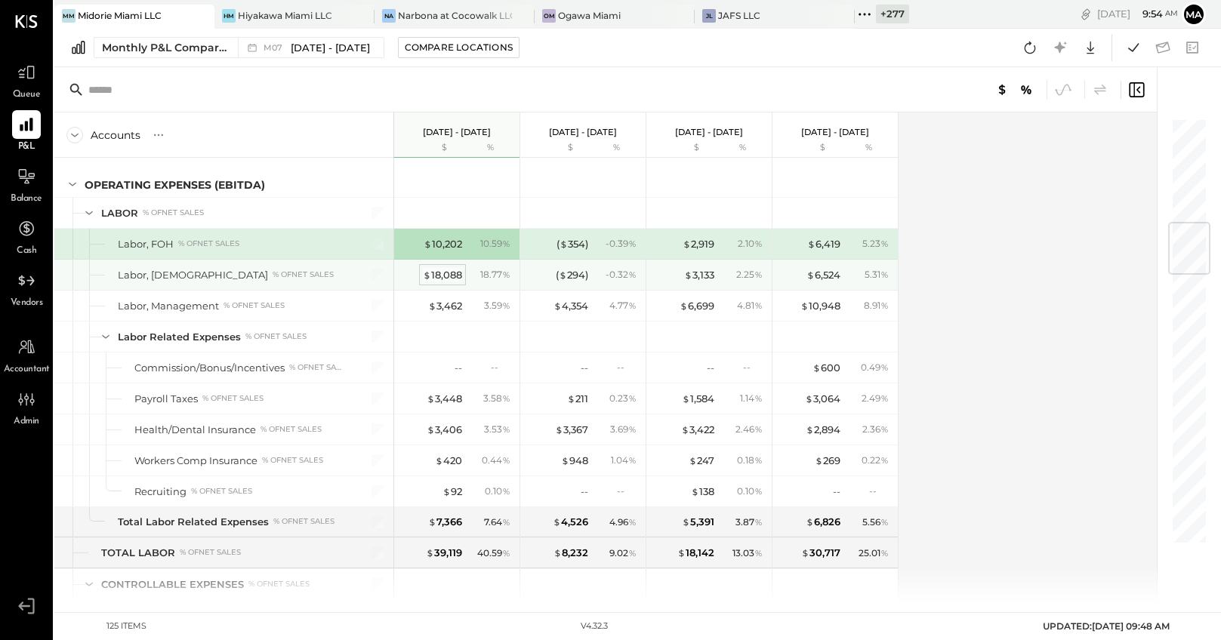
click at [442, 270] on div "$ 18,088" at bounding box center [442, 275] width 39 height 14
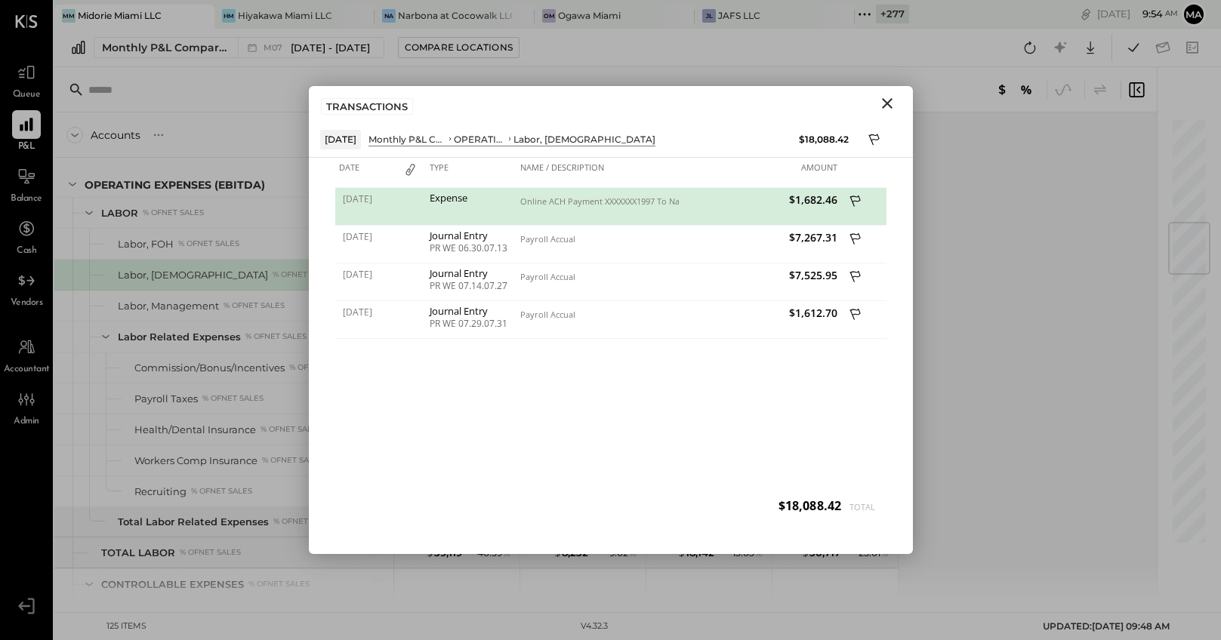
click at [584, 200] on div "Online ACH Payment XXXXXXX1997 To NancyArizala (_########7213)" at bounding box center [597, 201] width 155 height 11
click at [679, 202] on div "$1,682.46" at bounding box center [760, 207] width 162 height 38
click at [886, 101] on icon "Close" at bounding box center [887, 103] width 18 height 18
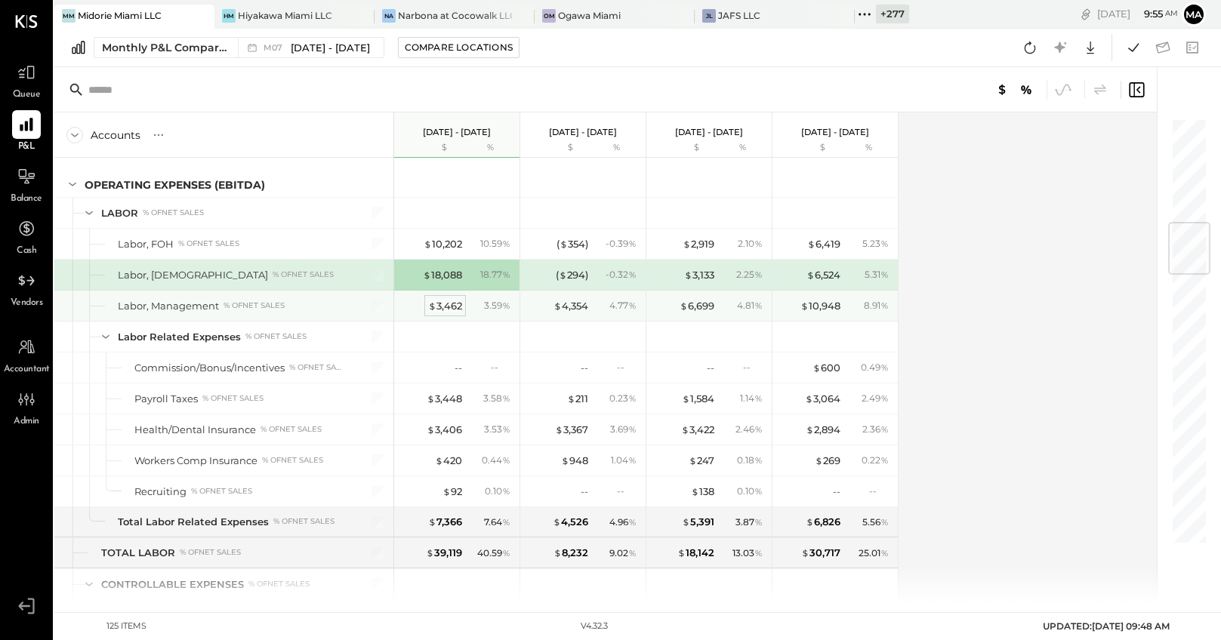
click at [445, 304] on div "$ 3,462" at bounding box center [445, 306] width 34 height 14
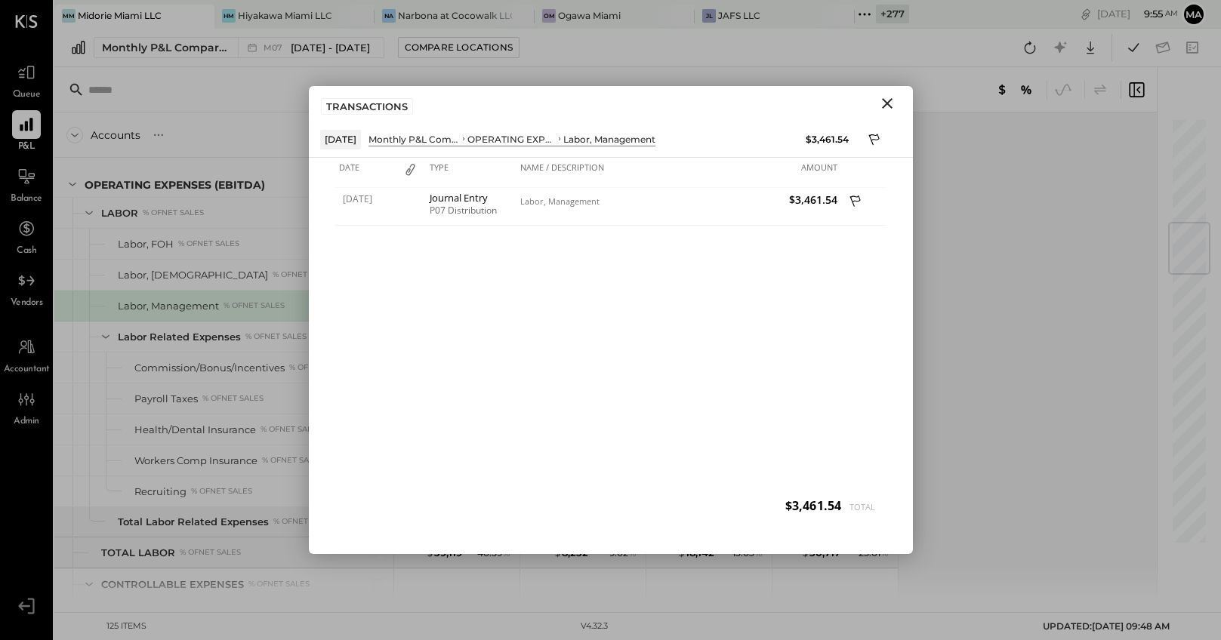
click at [882, 106] on icon "Close" at bounding box center [887, 103] width 18 height 18
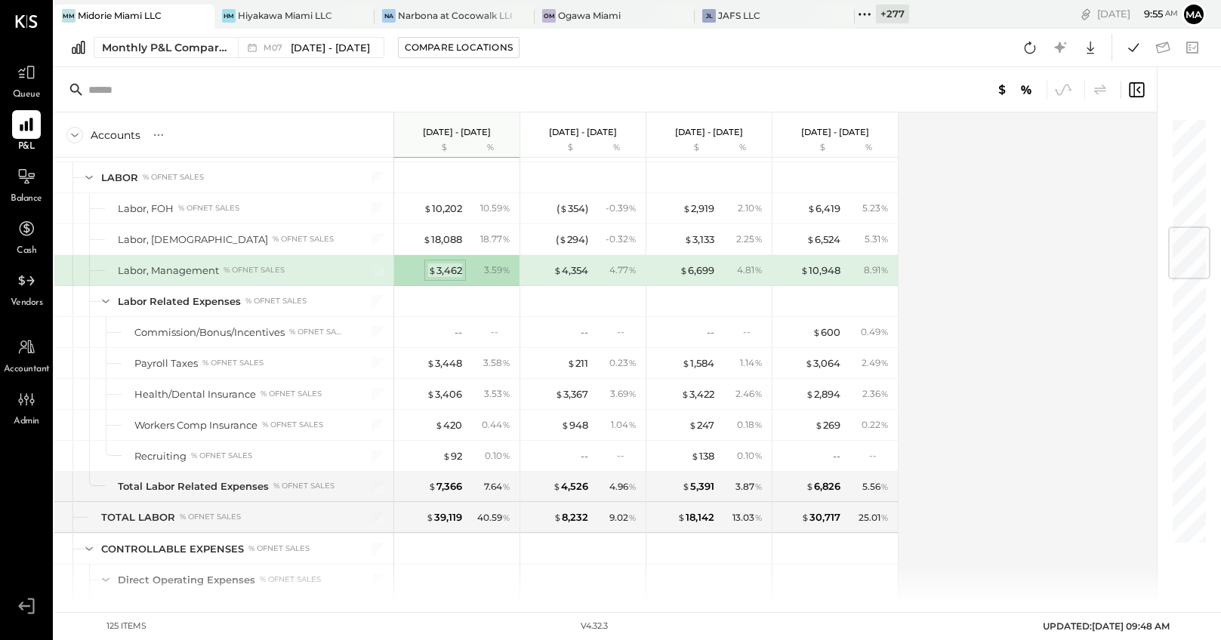
scroll to position [919, 0]
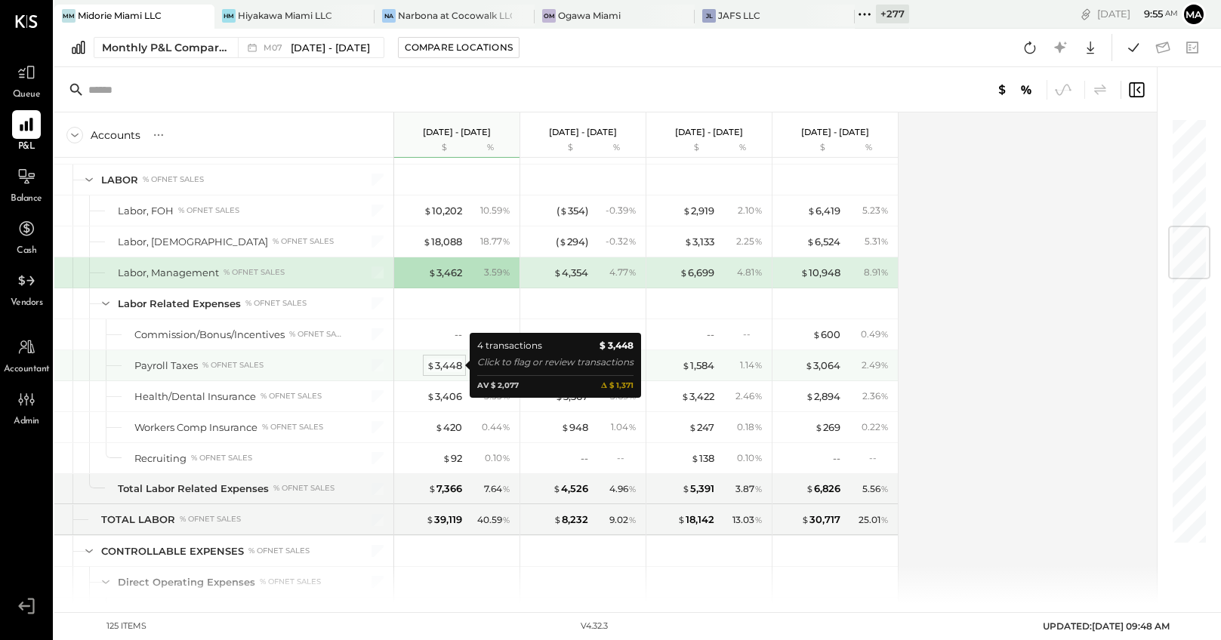
click at [447, 361] on div "$ 3,448" at bounding box center [444, 366] width 35 height 14
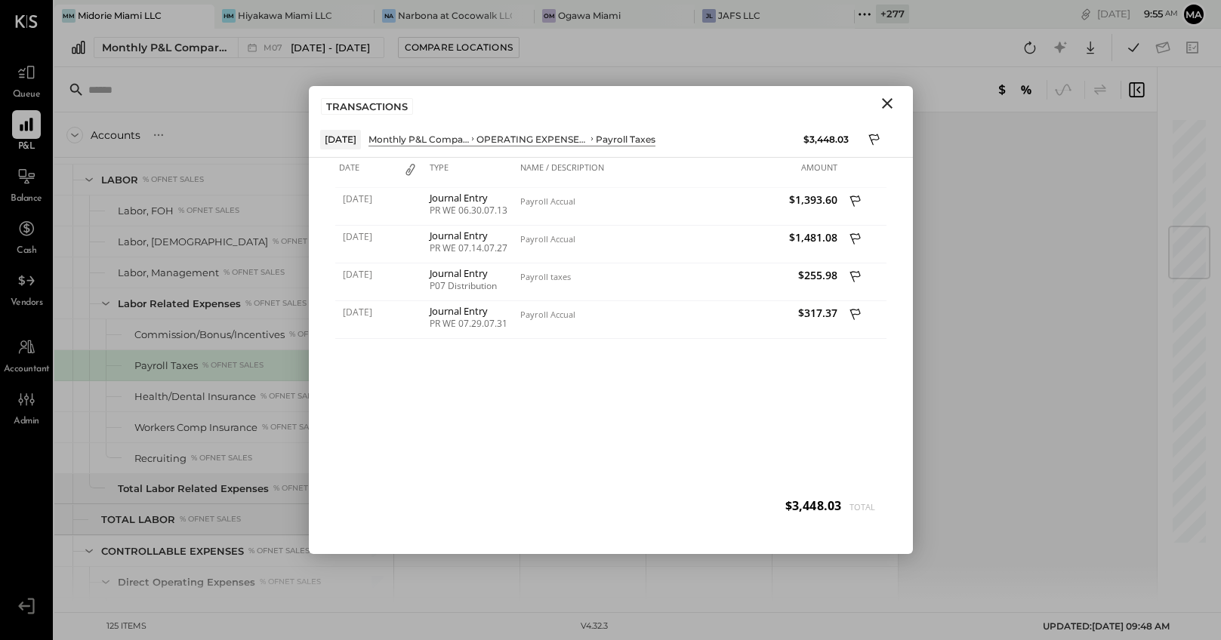
click at [891, 102] on icon "Close" at bounding box center [887, 103] width 18 height 18
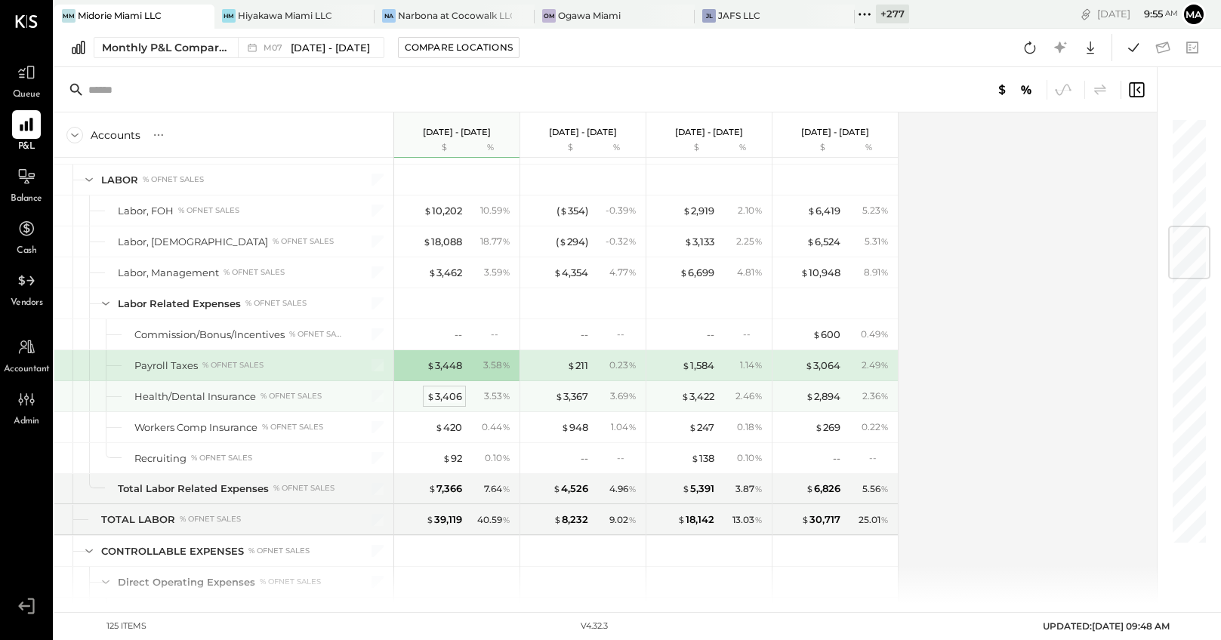
click at [452, 390] on div "$ 3,406" at bounding box center [444, 397] width 35 height 14
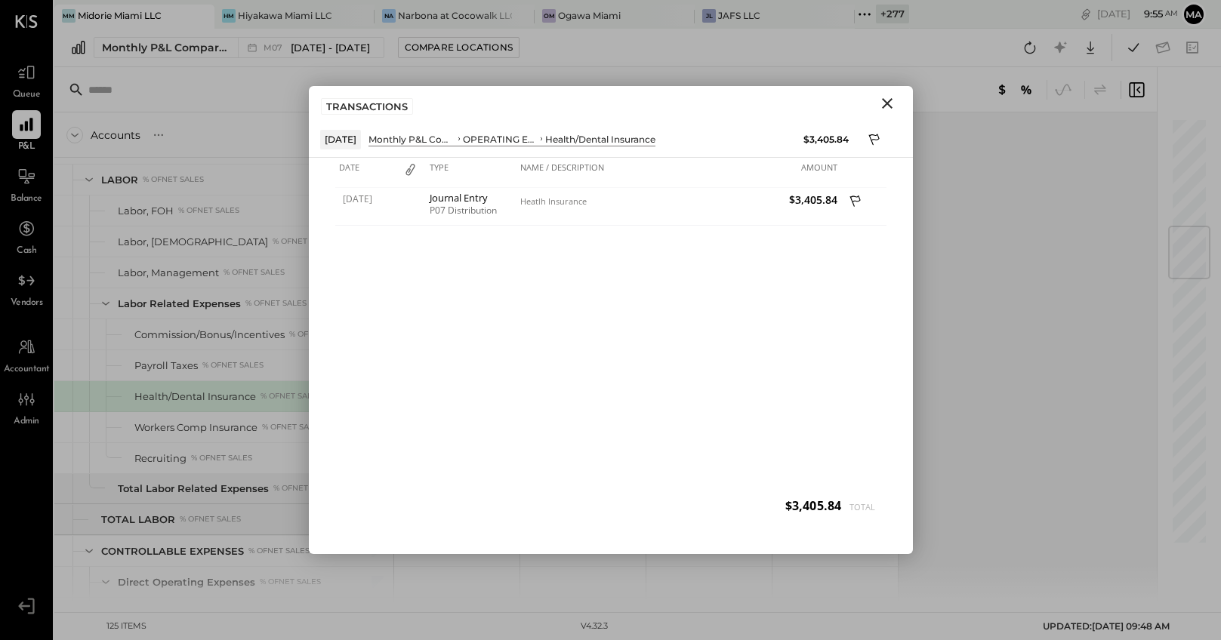
click at [884, 102] on icon "Close" at bounding box center [887, 103] width 18 height 18
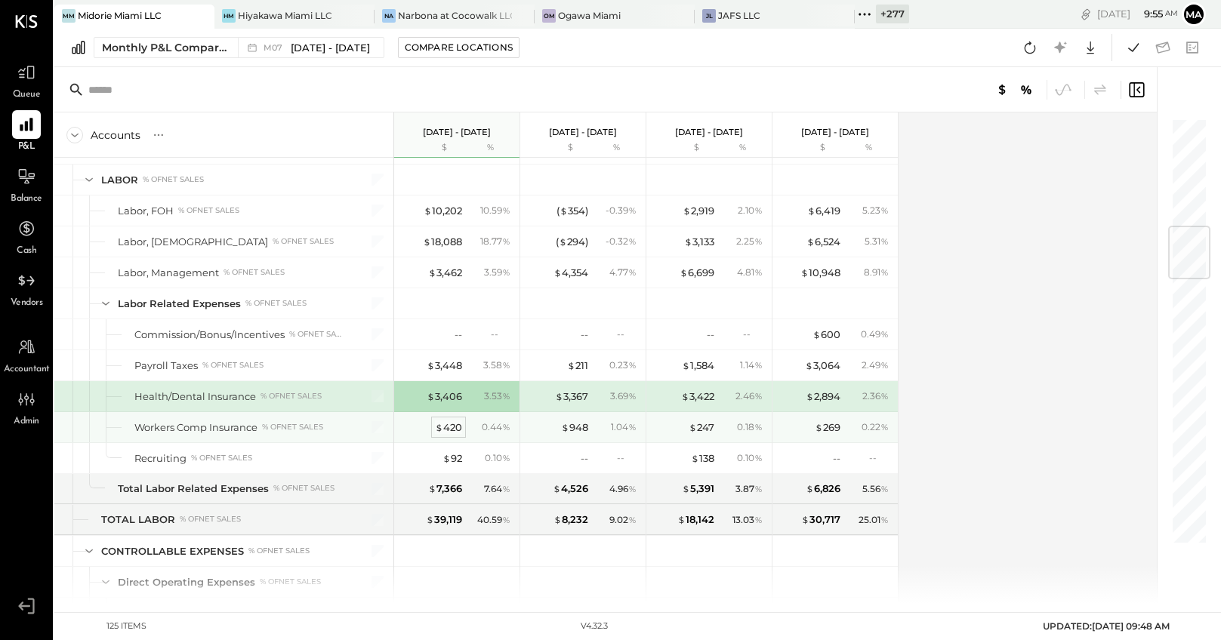
click at [449, 428] on div "$ 420" at bounding box center [448, 428] width 27 height 14
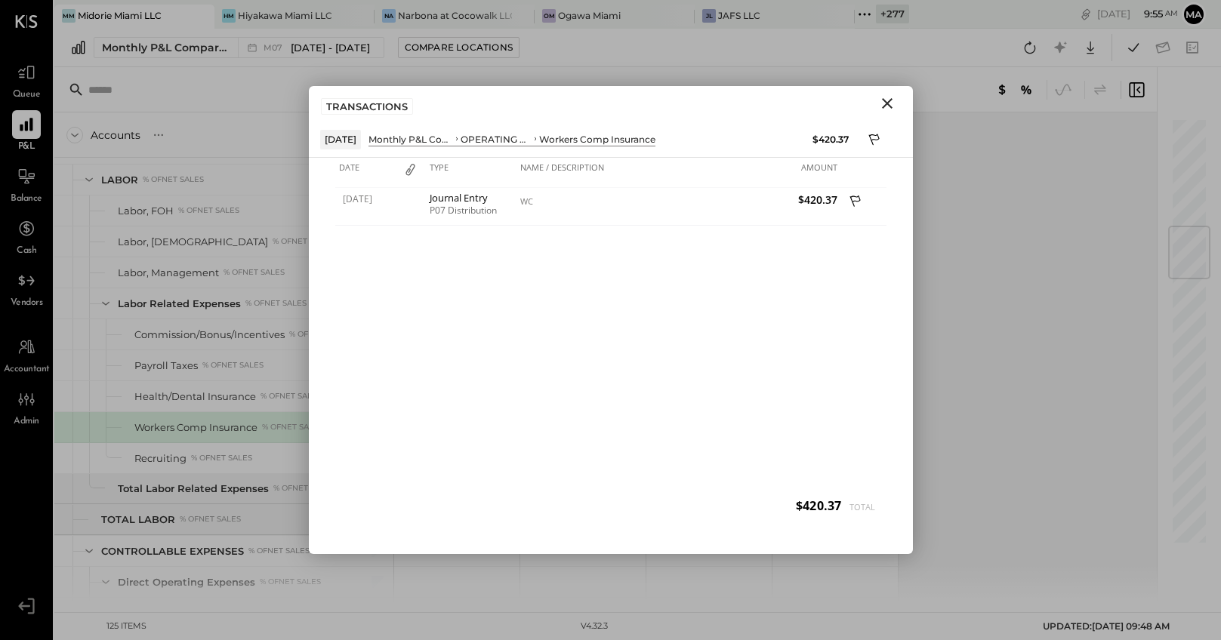
click at [881, 106] on icon "Close" at bounding box center [887, 103] width 18 height 18
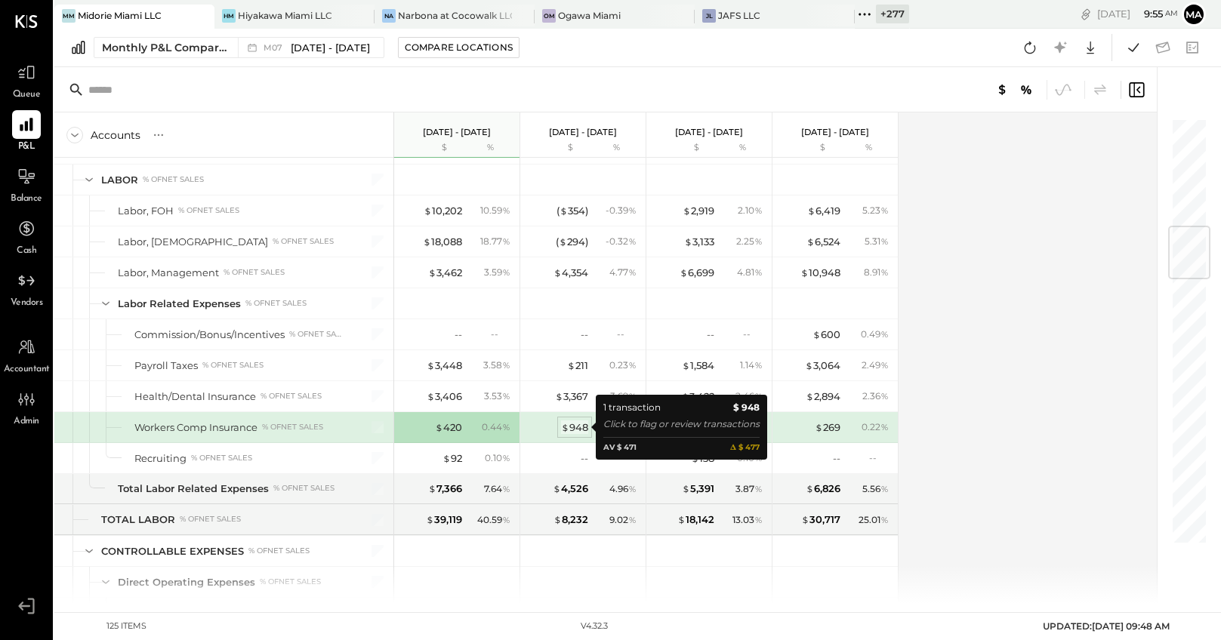
click at [578, 427] on div "$ 948" at bounding box center [574, 428] width 27 height 14
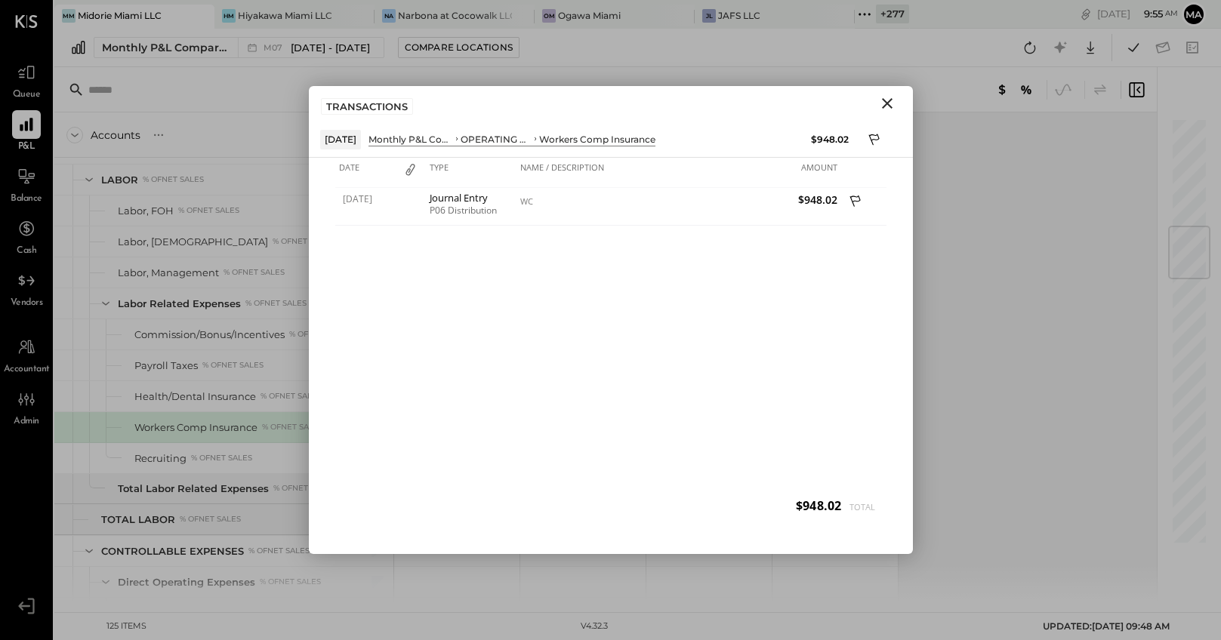
click at [889, 99] on icon "Close" at bounding box center [887, 103] width 18 height 18
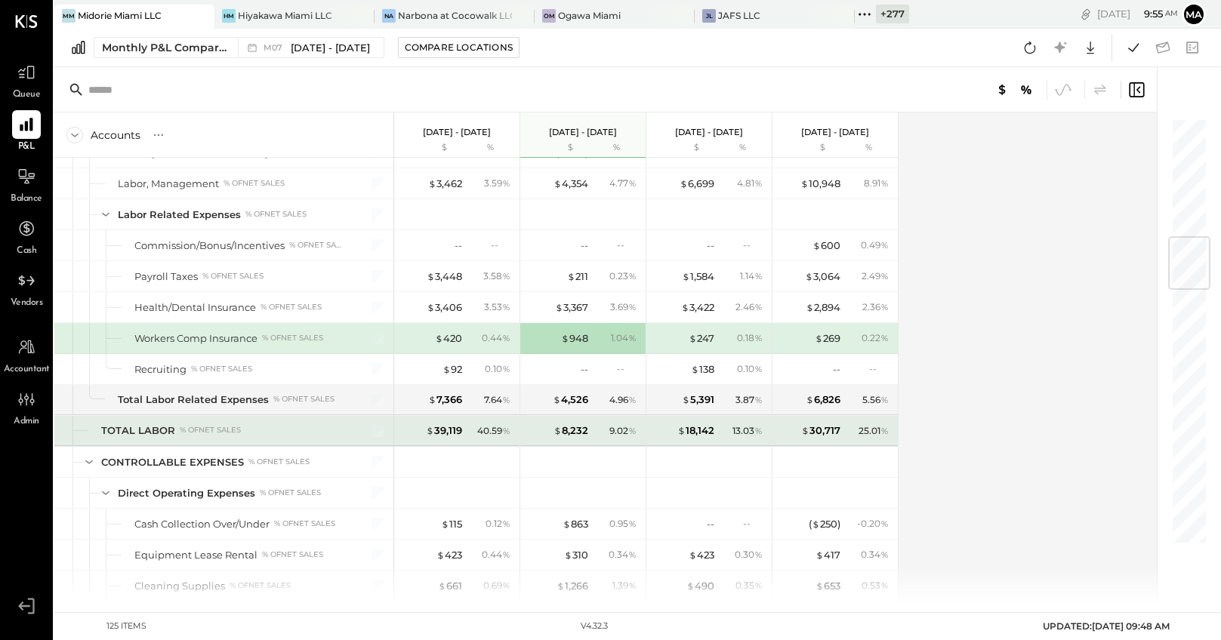
scroll to position [1028, 0]
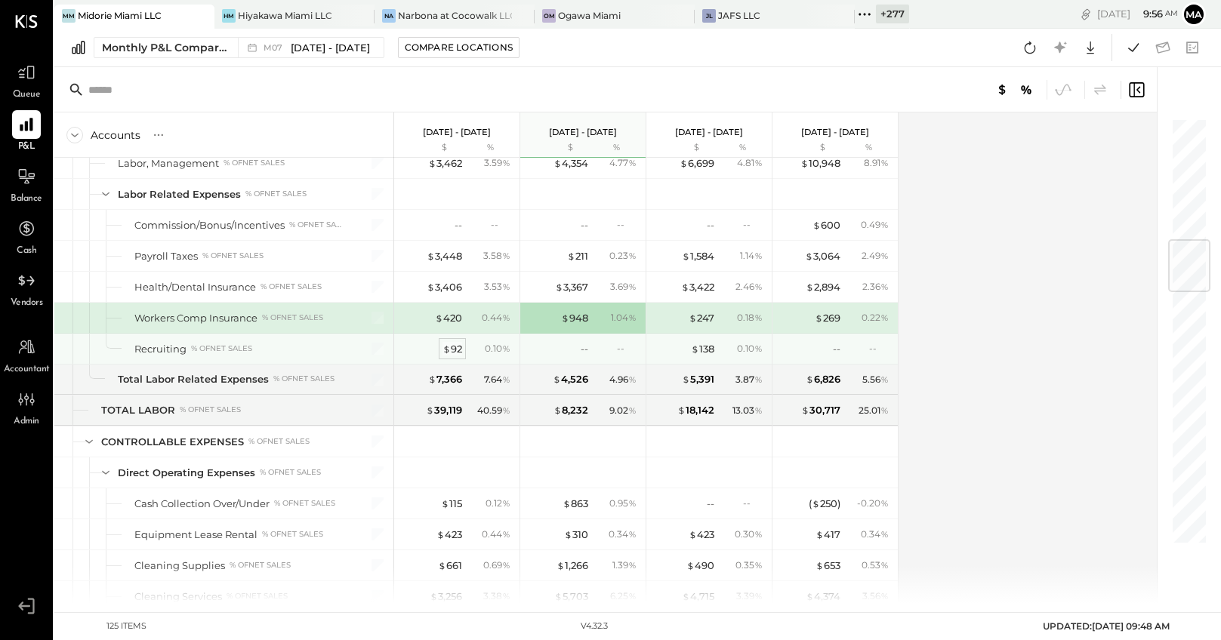
click at [449, 346] on span "$" at bounding box center [446, 349] width 8 height 12
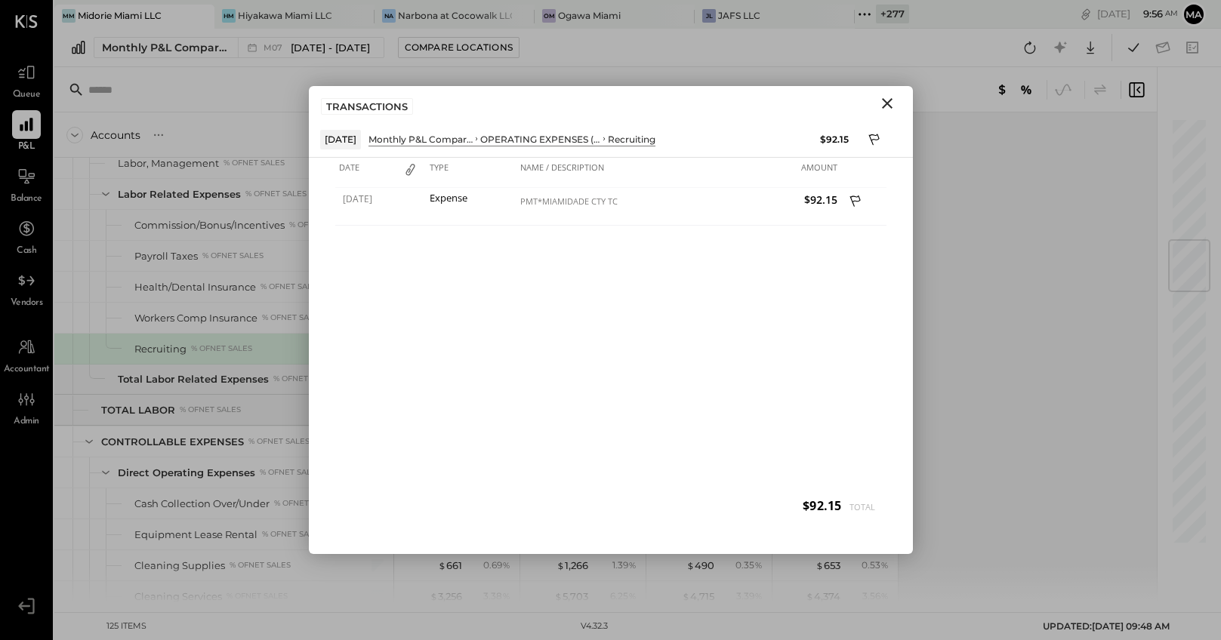
click at [888, 100] on icon "Close" at bounding box center [887, 103] width 11 height 11
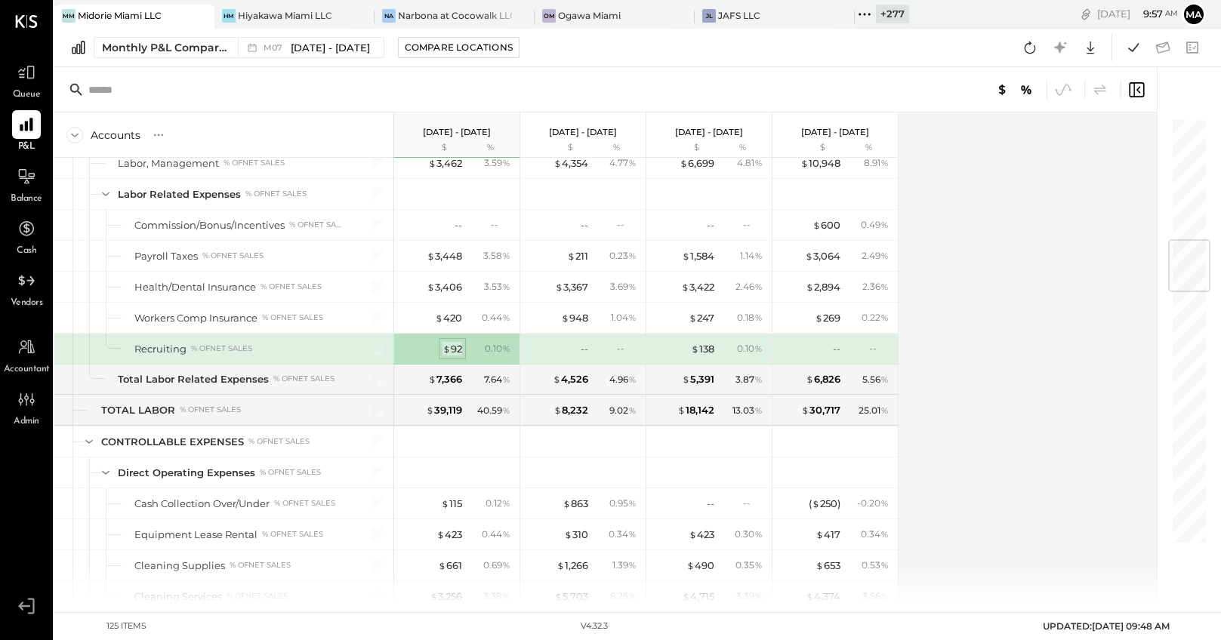
click at [453, 346] on div "$ 92" at bounding box center [452, 349] width 20 height 14
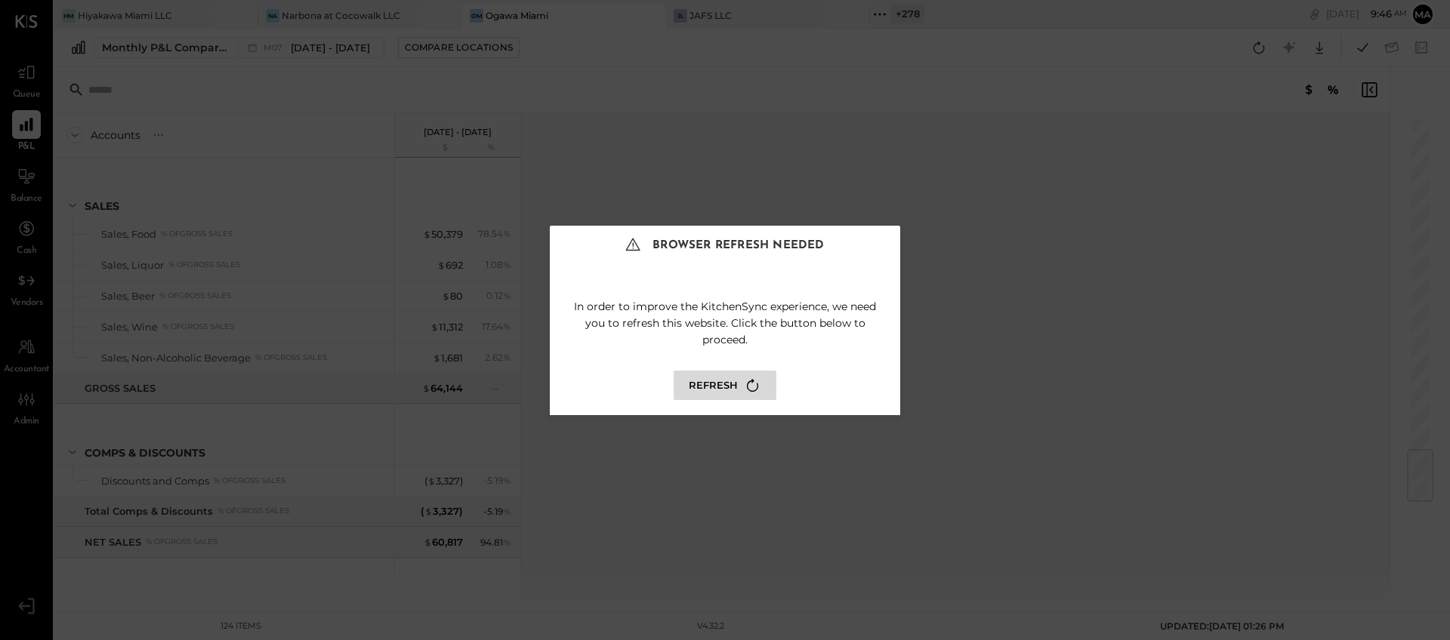
scroll to position [2807, 0]
click at [729, 381] on button "Refresh" at bounding box center [725, 385] width 103 height 29
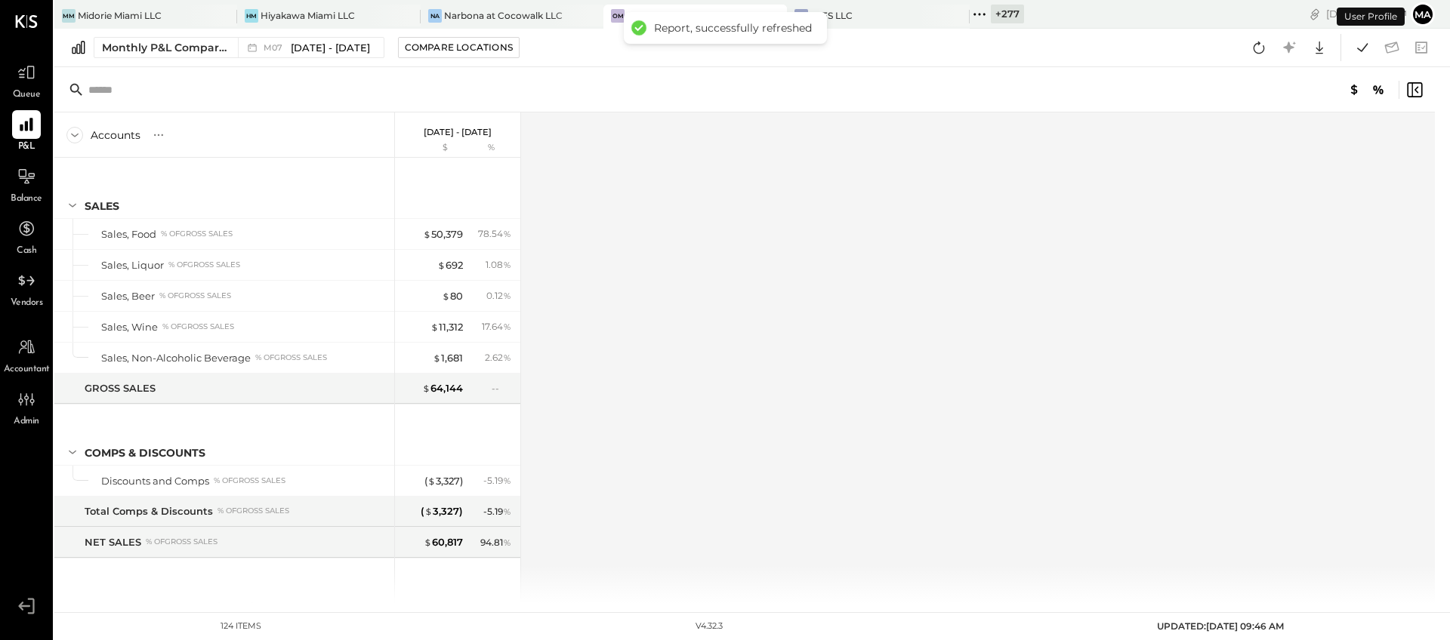
scroll to position [2220, 0]
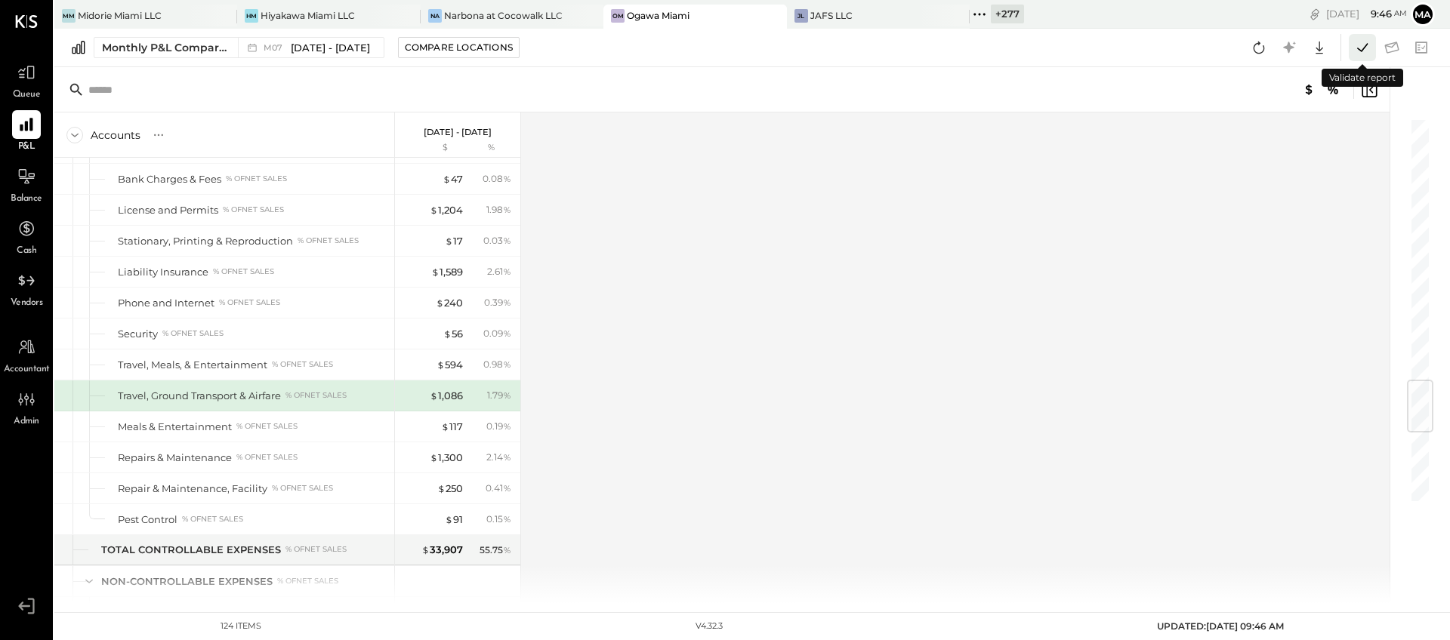
click at [1361, 47] on icon at bounding box center [1362, 48] width 20 height 20
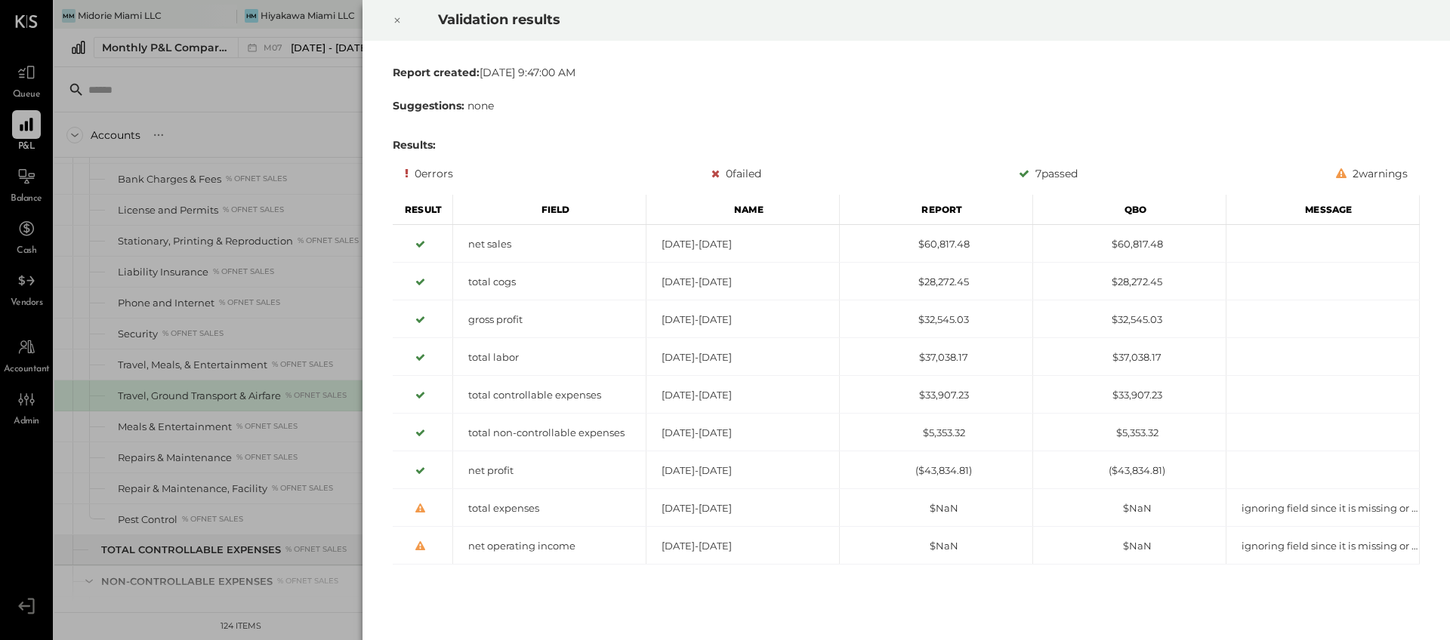
click at [399, 20] on icon at bounding box center [397, 20] width 9 height 18
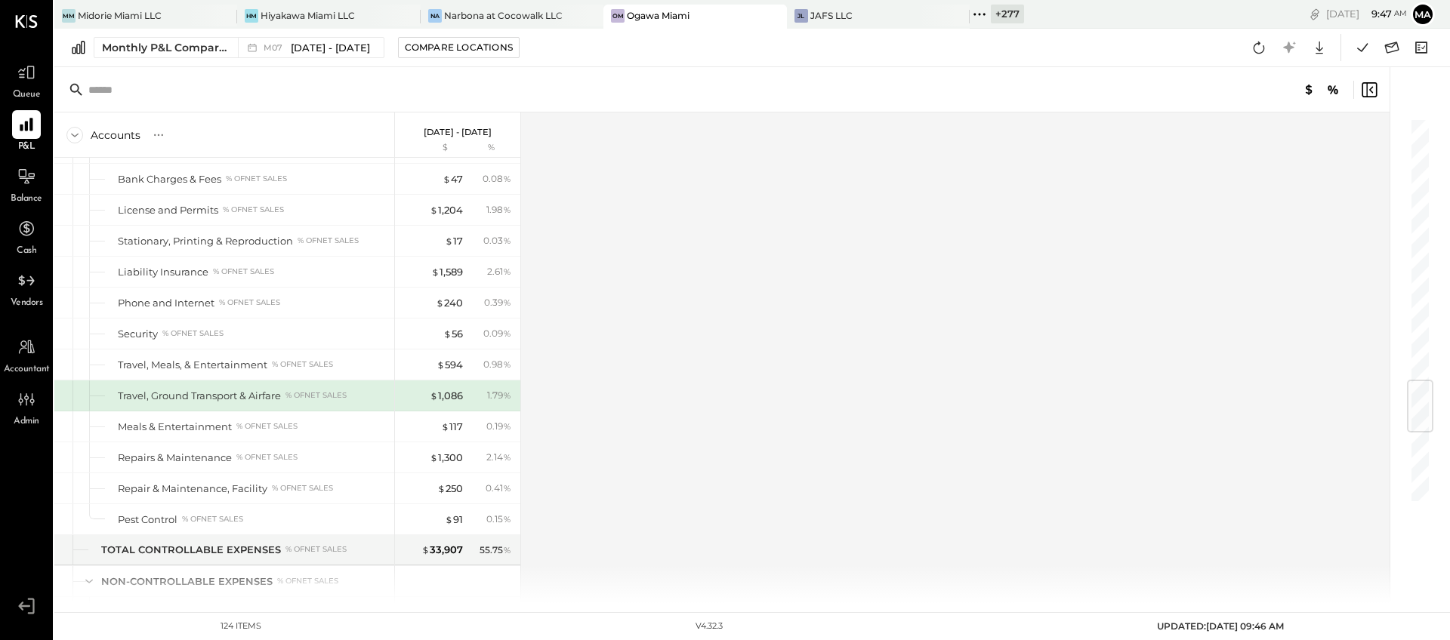
click at [311, 35] on div "Monthly P&L Comparison M07 Jul 1 - 31, 2025 Compare Locations Google Sheets Exc…" at bounding box center [751, 48] width 1395 height 39
click at [308, 41] on span "[DATE] - [DATE]" at bounding box center [330, 48] width 79 height 14
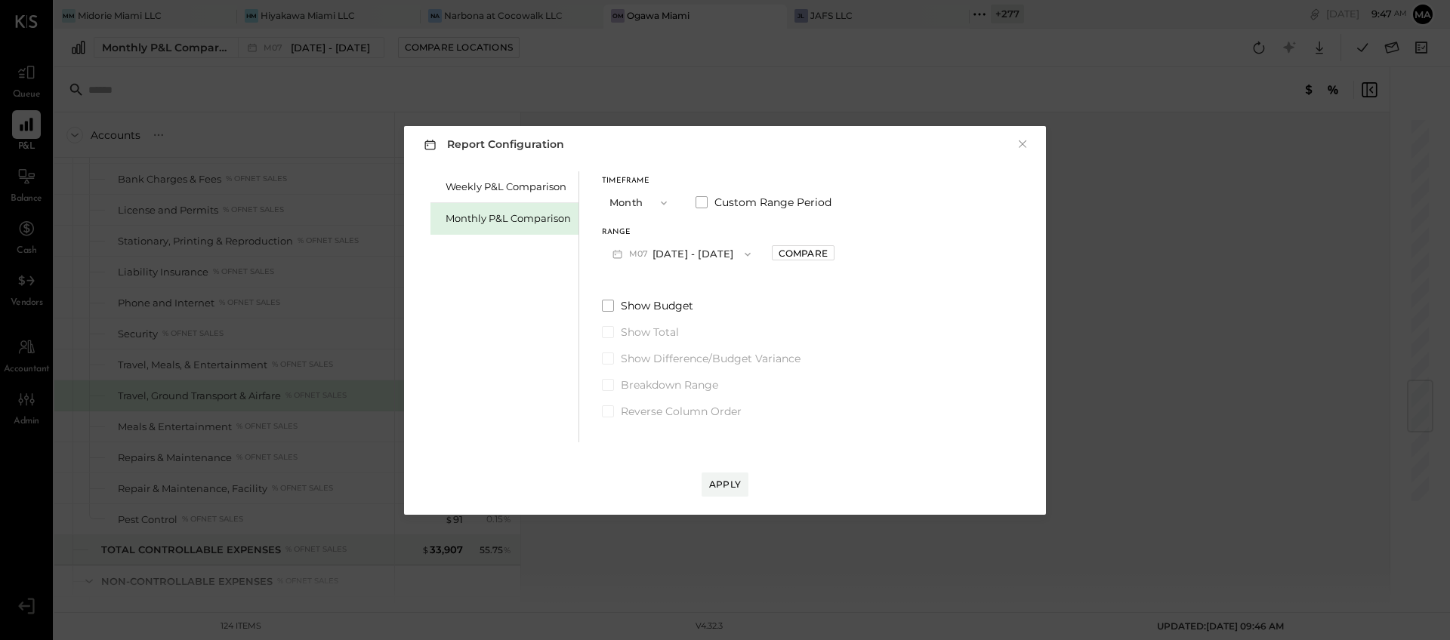
click at [487, 214] on div "Monthly P&L Comparison" at bounding box center [507, 218] width 125 height 14
click at [692, 257] on button "M08 Aug 1 - 31, 2025" at bounding box center [681, 254] width 159 height 28
click at [692, 283] on span "[DATE] - [DATE]" at bounding box center [676, 287] width 72 height 13
click at [778, 254] on div "Compare" at bounding box center [802, 253] width 49 height 13
click at [832, 255] on icon "button" at bounding box center [836, 253] width 9 height 9
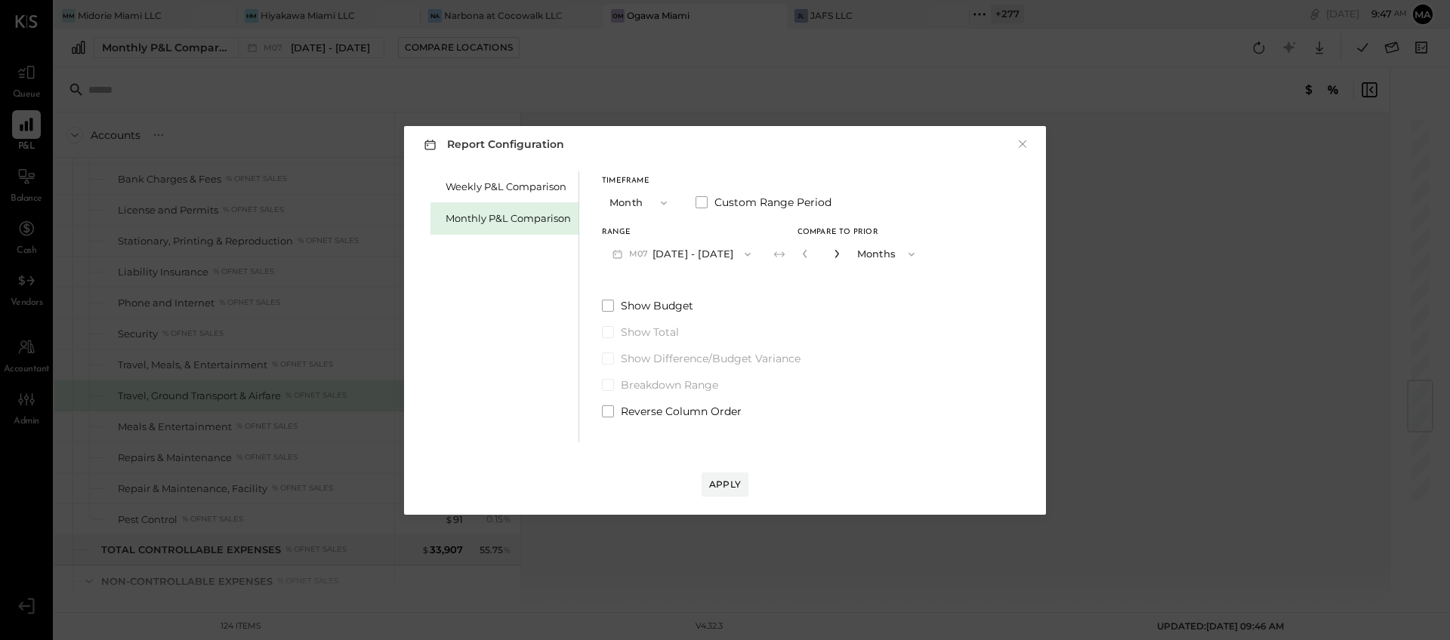
click at [832, 255] on icon "button" at bounding box center [836, 253] width 9 height 9
type input "*"
click at [728, 483] on div "Apply" at bounding box center [725, 484] width 32 height 13
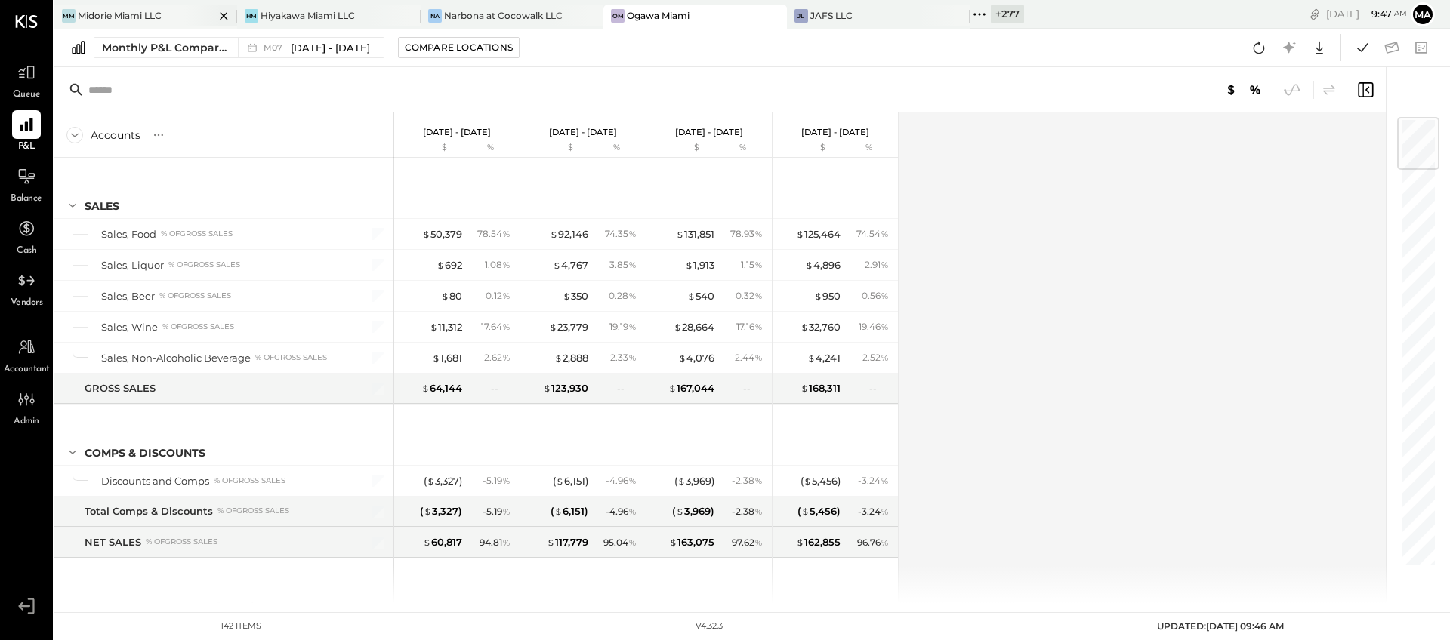
click at [106, 11] on div "Midorie Miami LLC" at bounding box center [120, 15] width 84 height 13
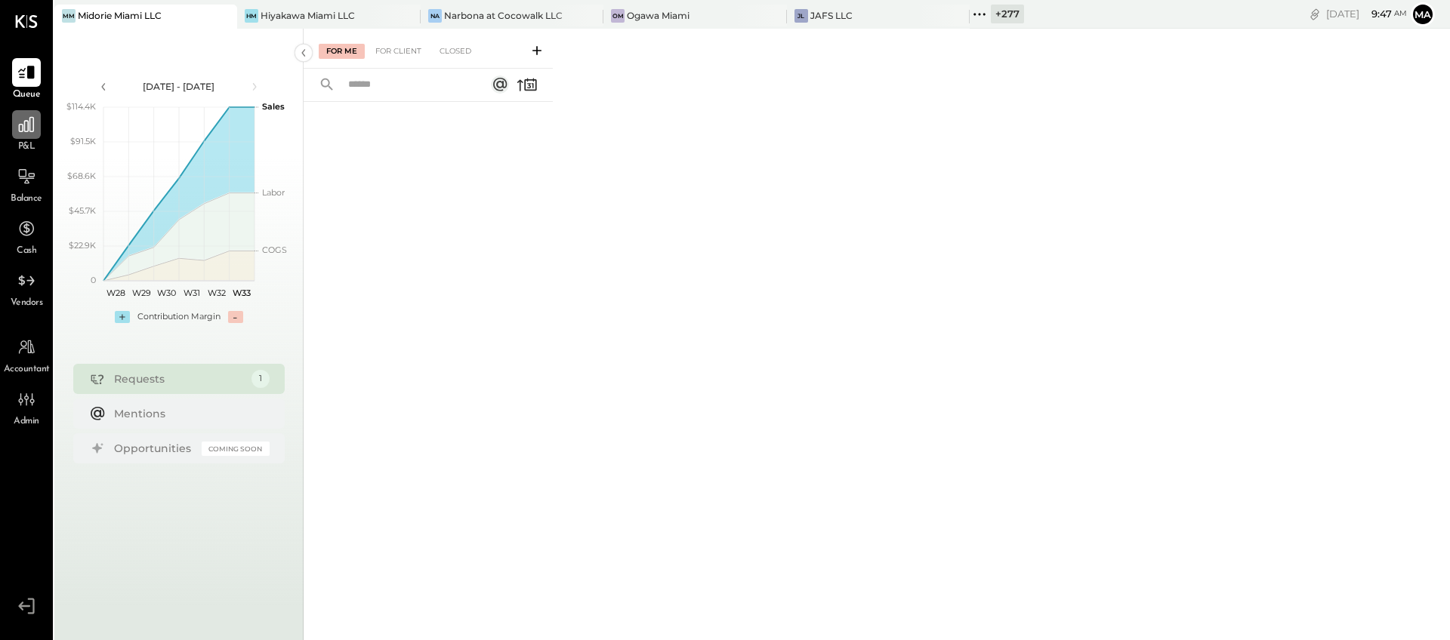
click at [28, 134] on div at bounding box center [26, 124] width 29 height 29
